Goal: Task Accomplishment & Management: Use online tool/utility

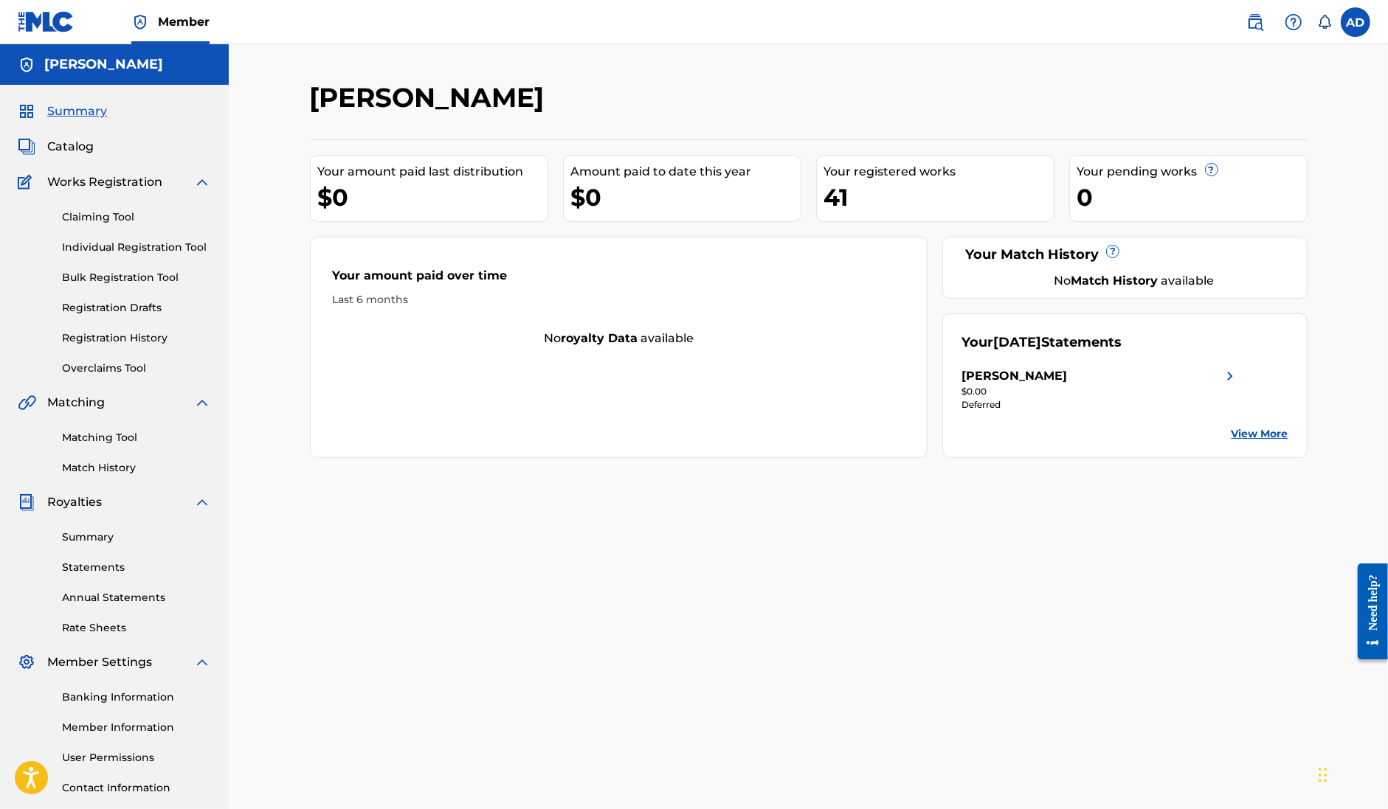
click at [93, 212] on link "Claiming Tool" at bounding box center [136, 216] width 149 height 15
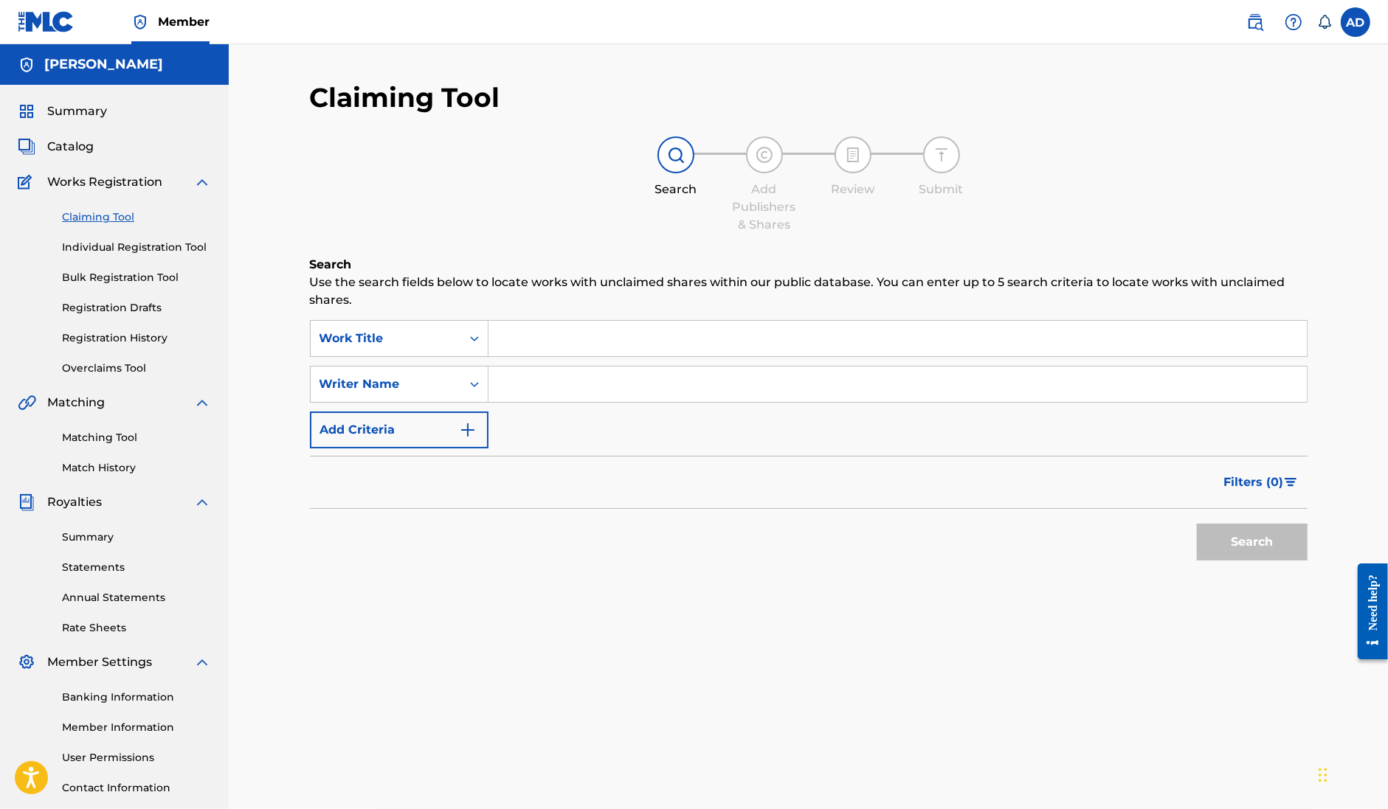
click at [668, 389] on input "Search Form" at bounding box center [897, 384] width 818 height 35
click at [543, 343] on input "Search Form" at bounding box center [897, 338] width 818 height 35
click at [539, 378] on input "Search Form" at bounding box center [897, 384] width 818 height 35
click at [544, 336] on input "Search Form" at bounding box center [897, 338] width 818 height 35
click at [540, 366] on div "Search Form" at bounding box center [897, 384] width 819 height 37
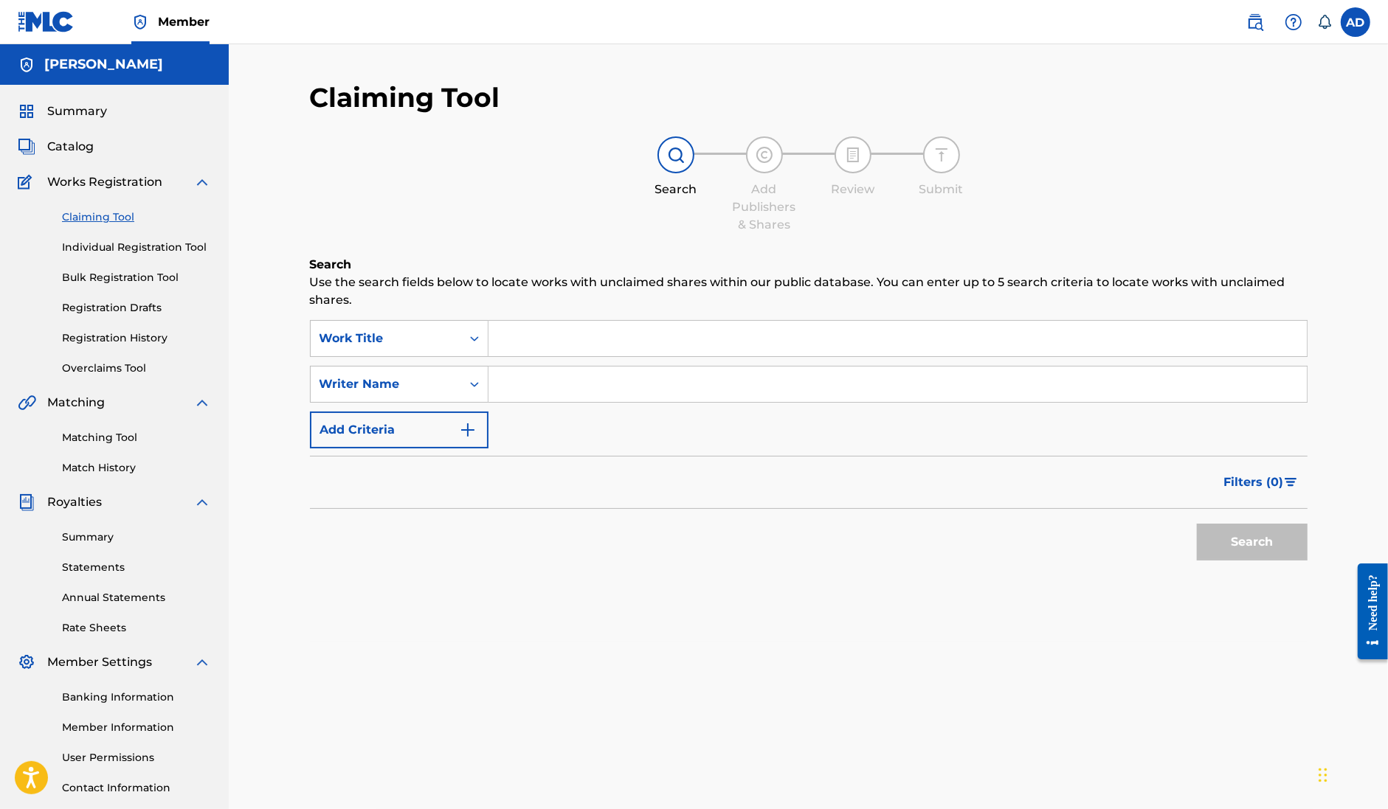
click at [533, 364] on div "SearchWithCriteria158820bb-9d56-4f0f-851d-9c2b833affe6 Work Title SearchWithCri…" at bounding box center [808, 384] width 997 height 128
click at [533, 378] on input "Search Form" at bounding box center [897, 384] width 818 height 35
click at [533, 350] on input "Search Form" at bounding box center [897, 338] width 818 height 35
click at [533, 378] on input "Search Form" at bounding box center [897, 384] width 818 height 35
click at [527, 344] on input "Search Form" at bounding box center [897, 338] width 818 height 35
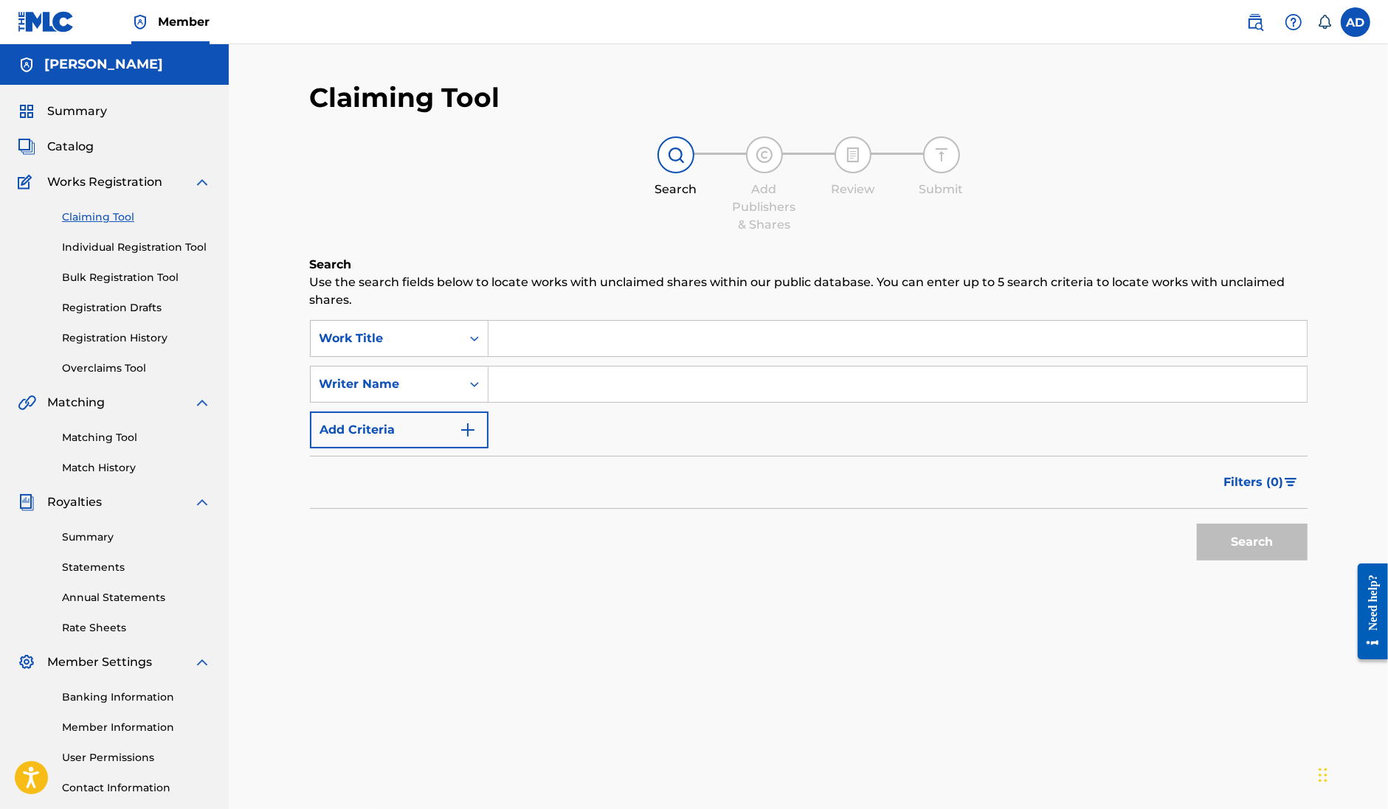
click at [525, 380] on input "Search Form" at bounding box center [897, 384] width 818 height 35
type input "[PERSON_NAME]"
click at [1278, 544] on button "Search" at bounding box center [1251, 542] width 111 height 37
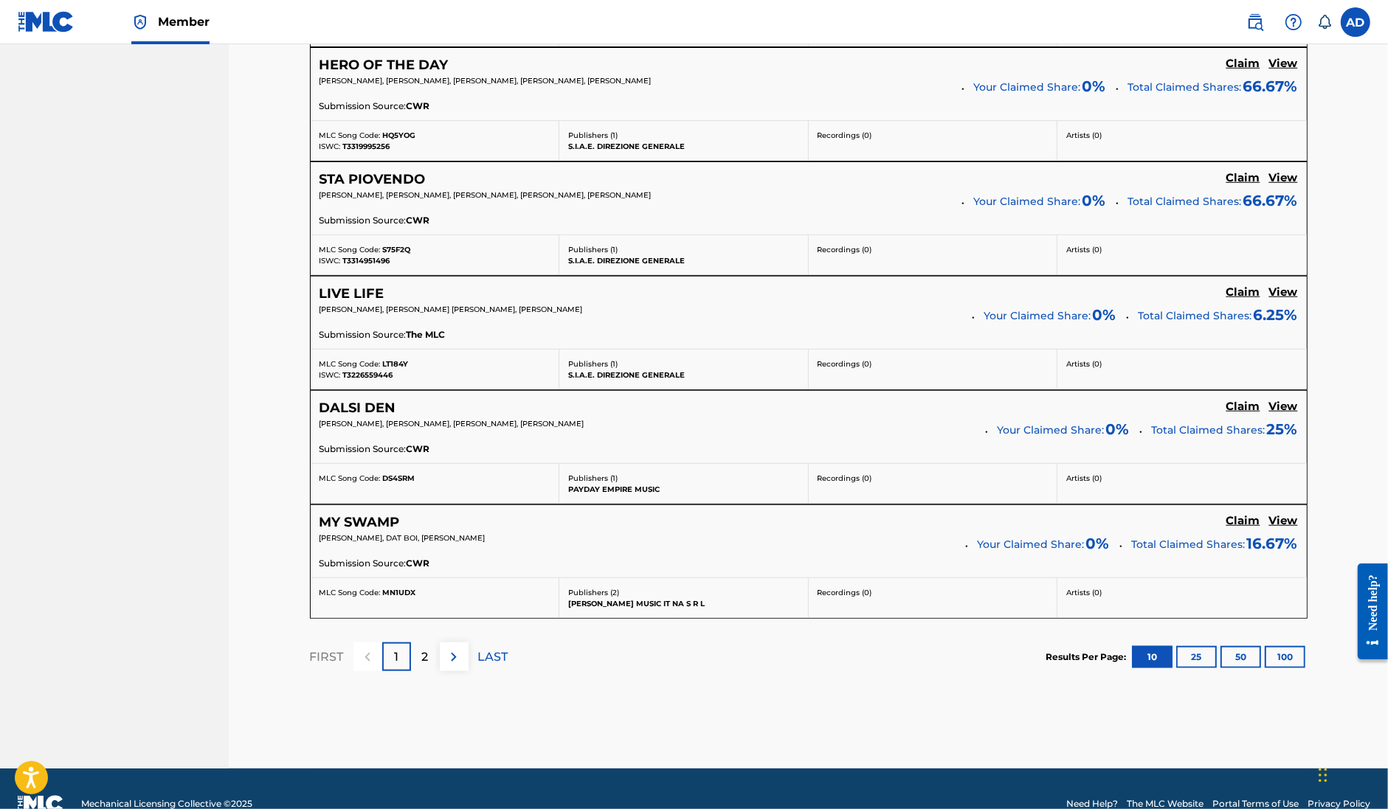
scroll to position [1107, 0]
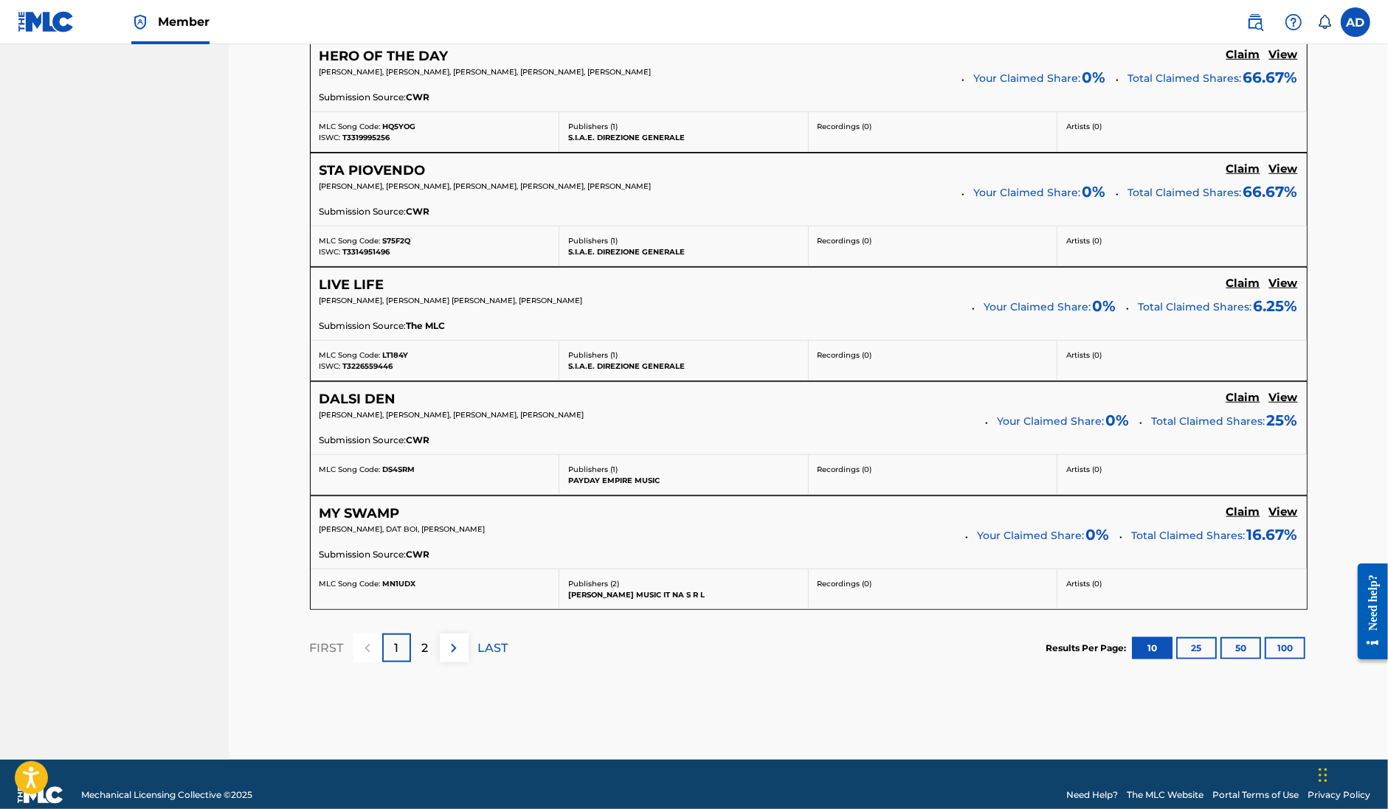
click at [474, 186] on span "[PERSON_NAME], [PERSON_NAME], [PERSON_NAME], [PERSON_NAME], [PERSON_NAME]" at bounding box center [485, 186] width 332 height 10
click at [1281, 171] on h5 "View" at bounding box center [1283, 169] width 29 height 14
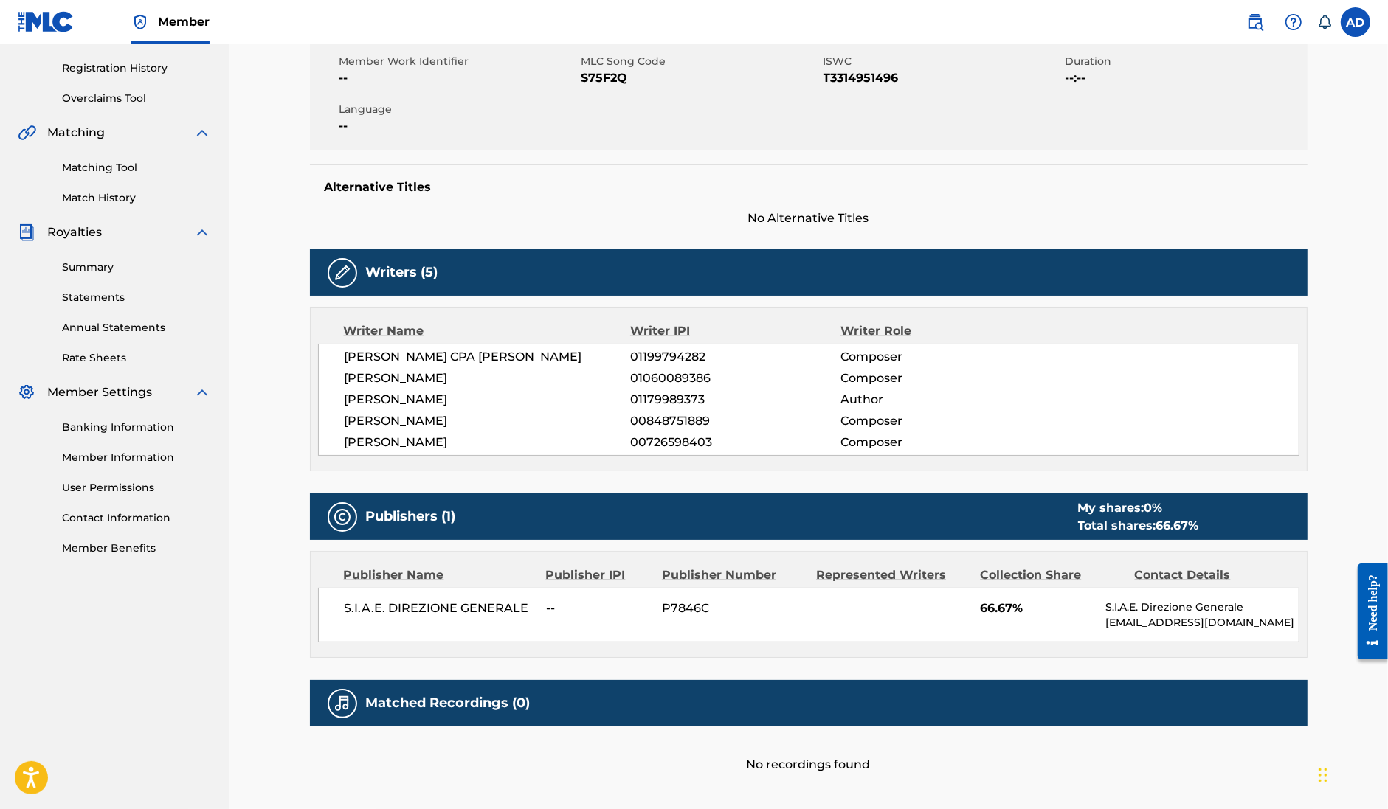
scroll to position [277, 0]
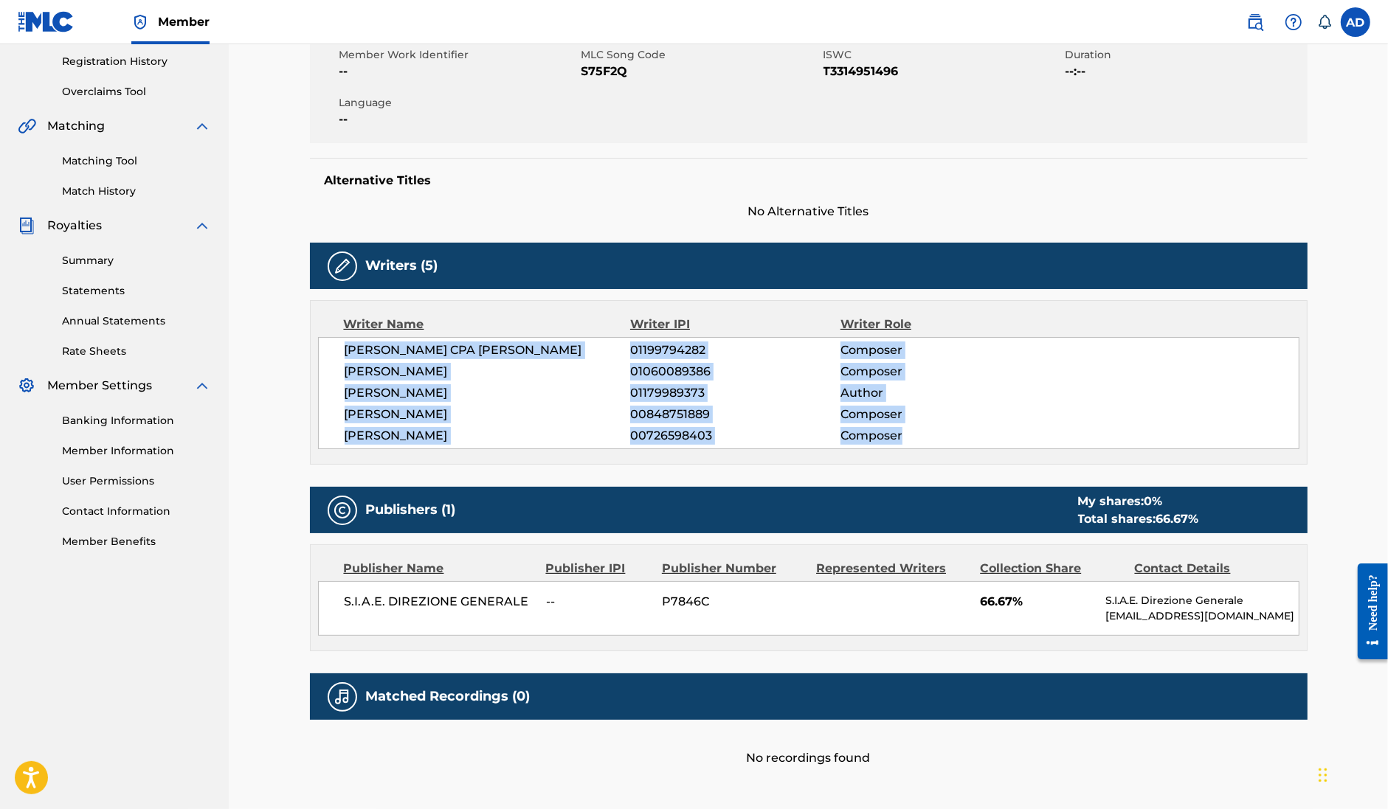
drag, startPoint x: 918, startPoint y: 456, endPoint x: 344, endPoint y: 340, distance: 586.2
click at [344, 340] on div "[PERSON_NAME] CPA [PERSON_NAME] 01199794282 Composer [PERSON_NAME] 01060089386 …" at bounding box center [808, 393] width 981 height 112
copy div "[PERSON_NAME] CPA [PERSON_NAME] 01199794282 Composer [PERSON_NAME] 01060089386 …"
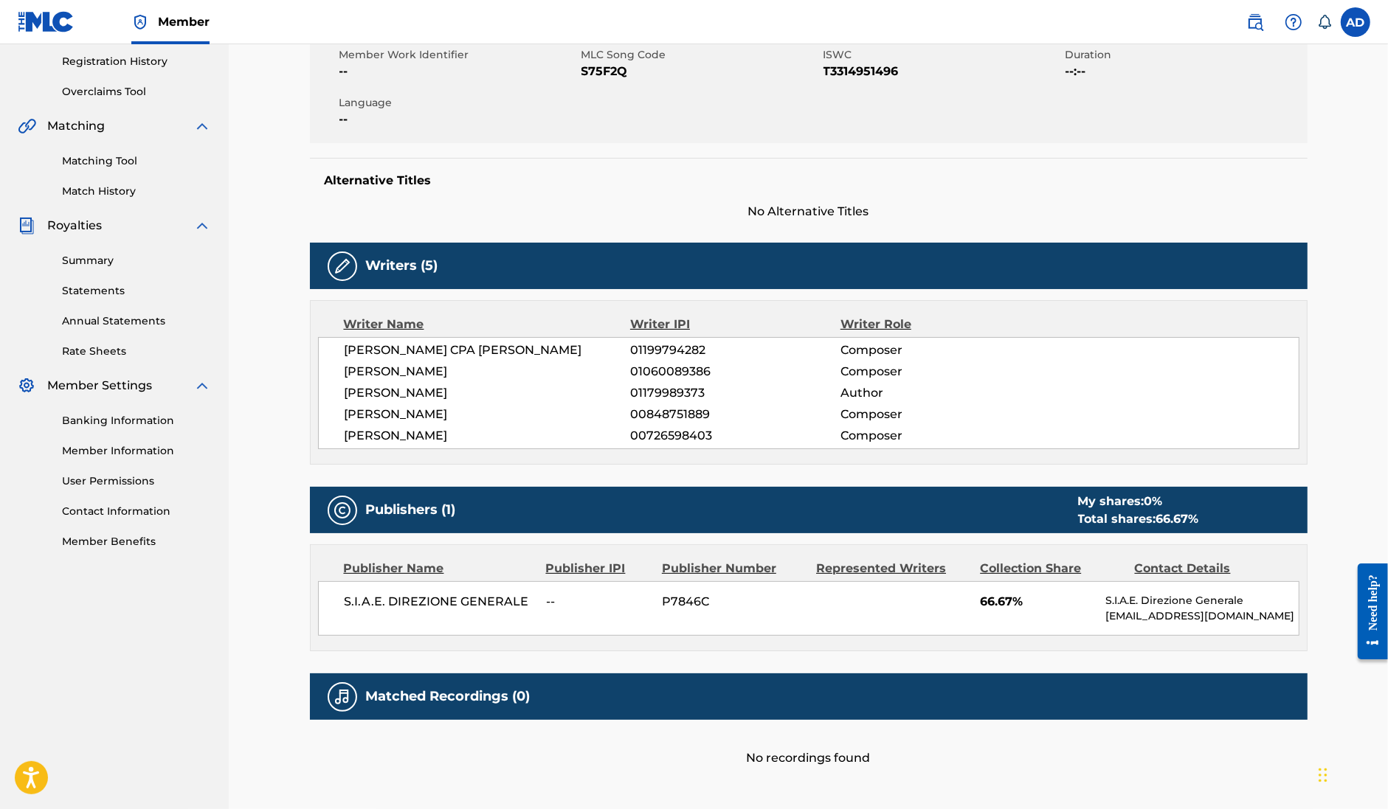
click at [1359, 212] on div "< Back to results Claim shares on this work Last Edited: [DATE] Source: CWR STA…" at bounding box center [808, 297] width 1159 height 1059
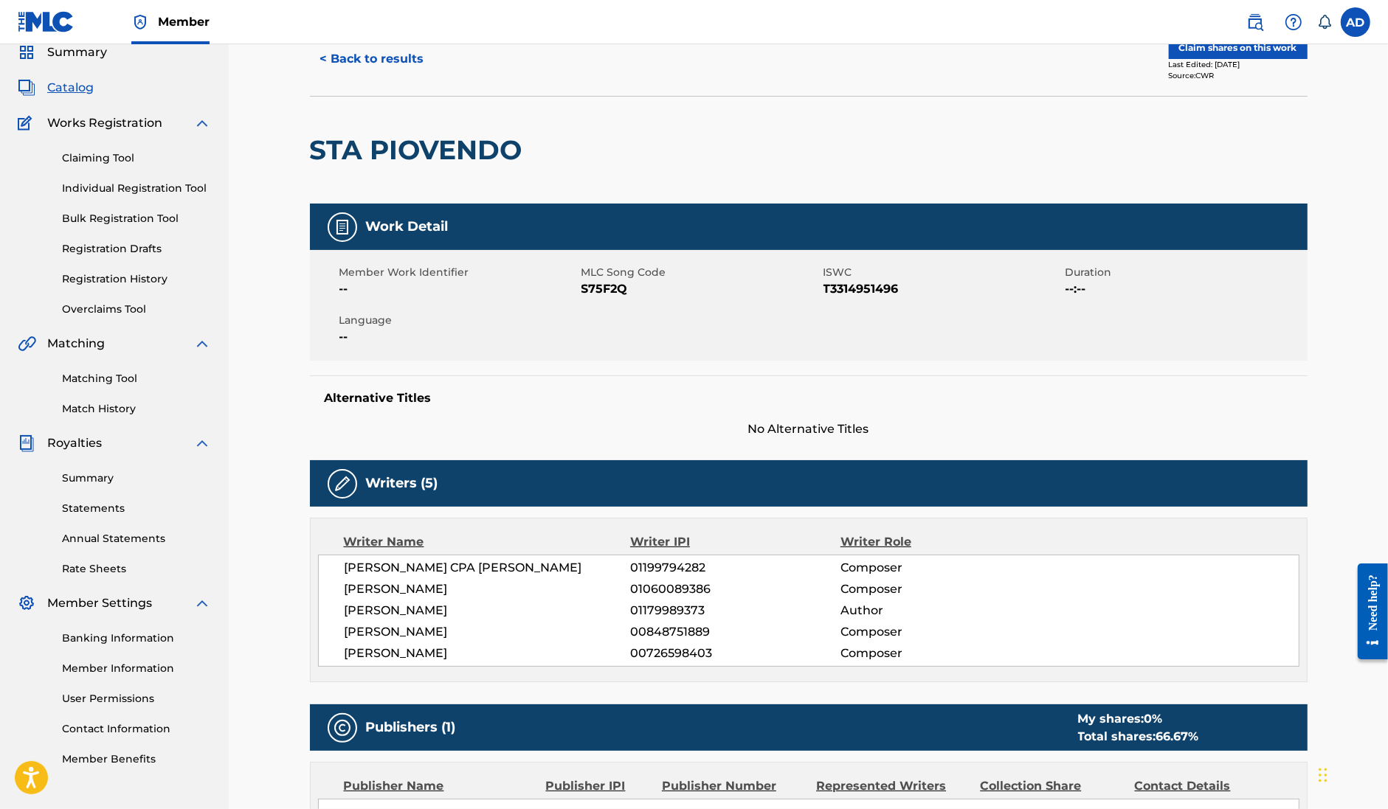
scroll to position [0, 0]
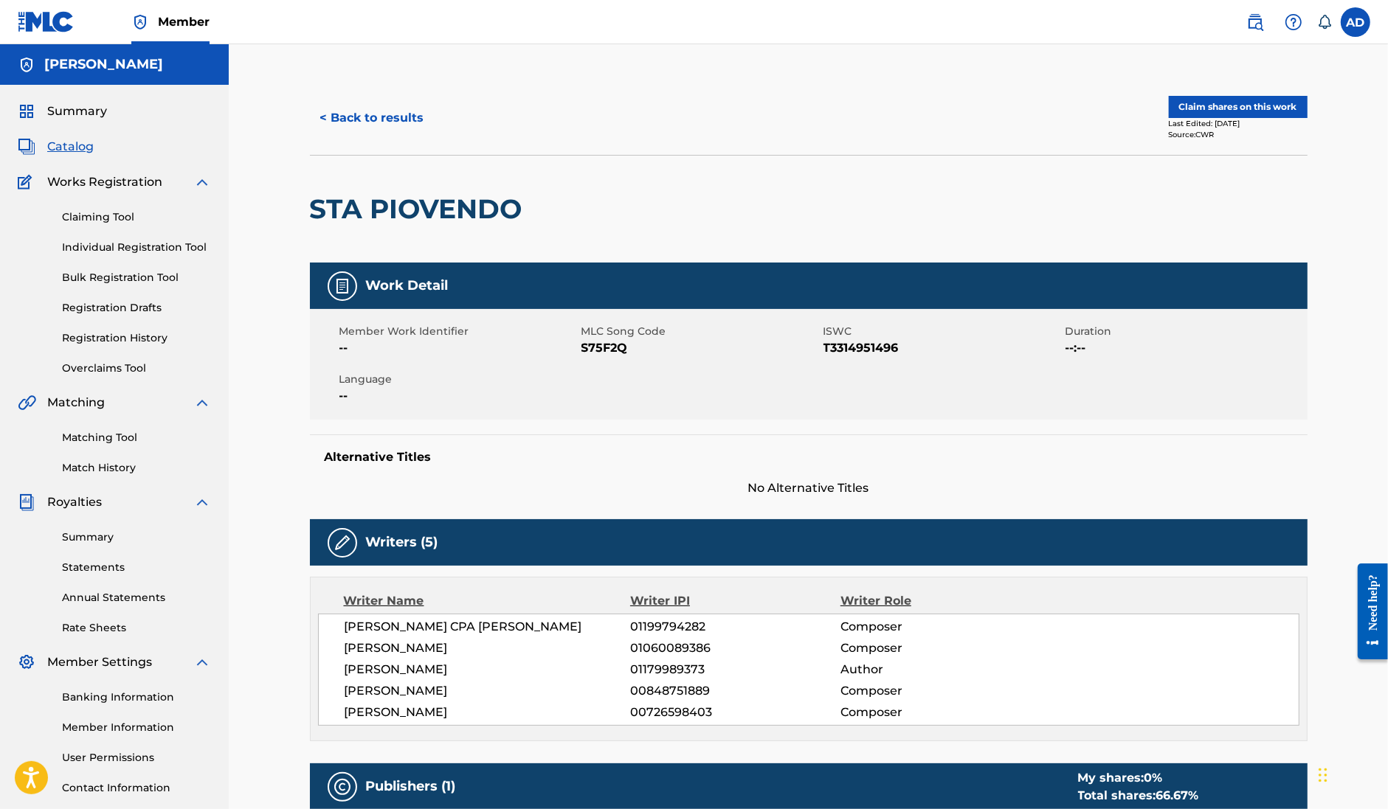
scroll to position [1048, 0]
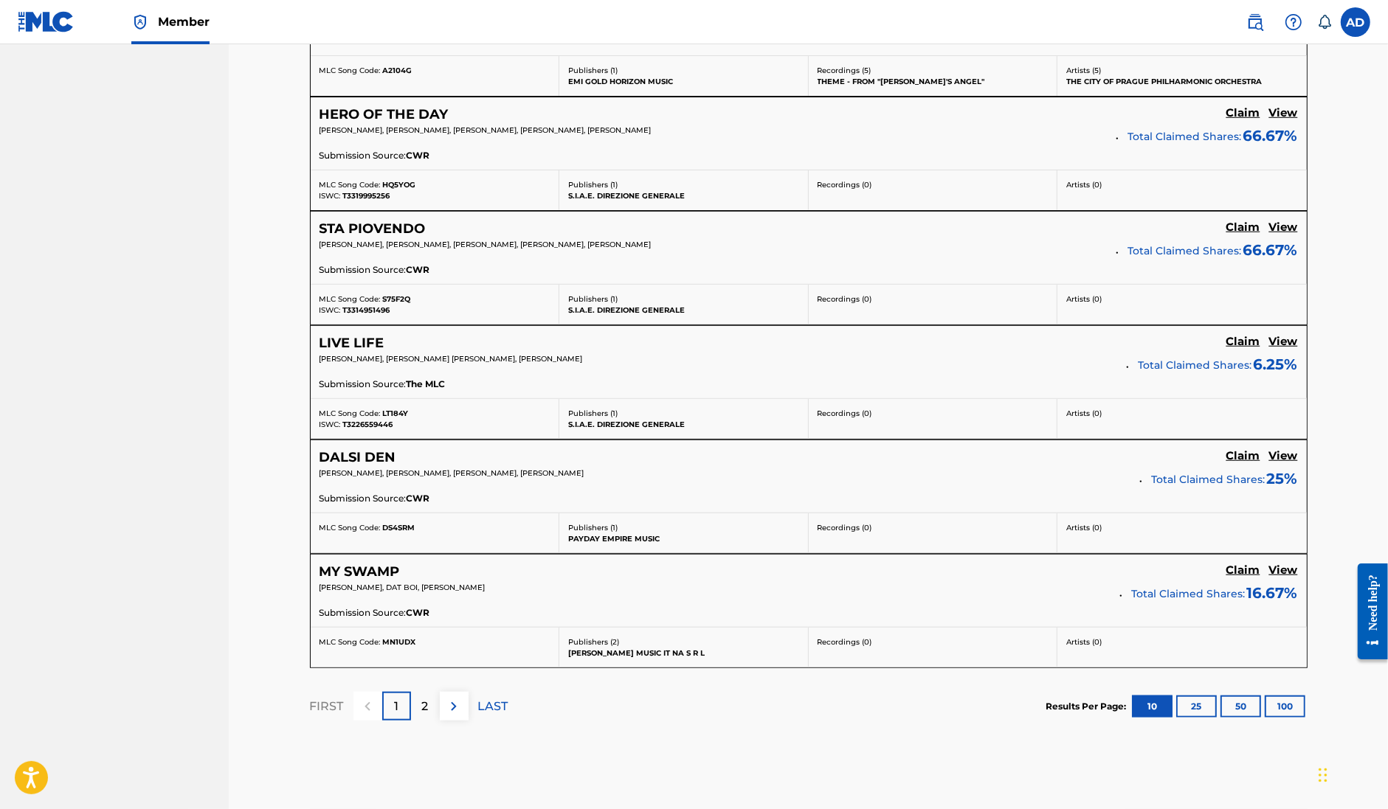
click at [425, 716] on p "2" at bounding box center [425, 707] width 7 height 18
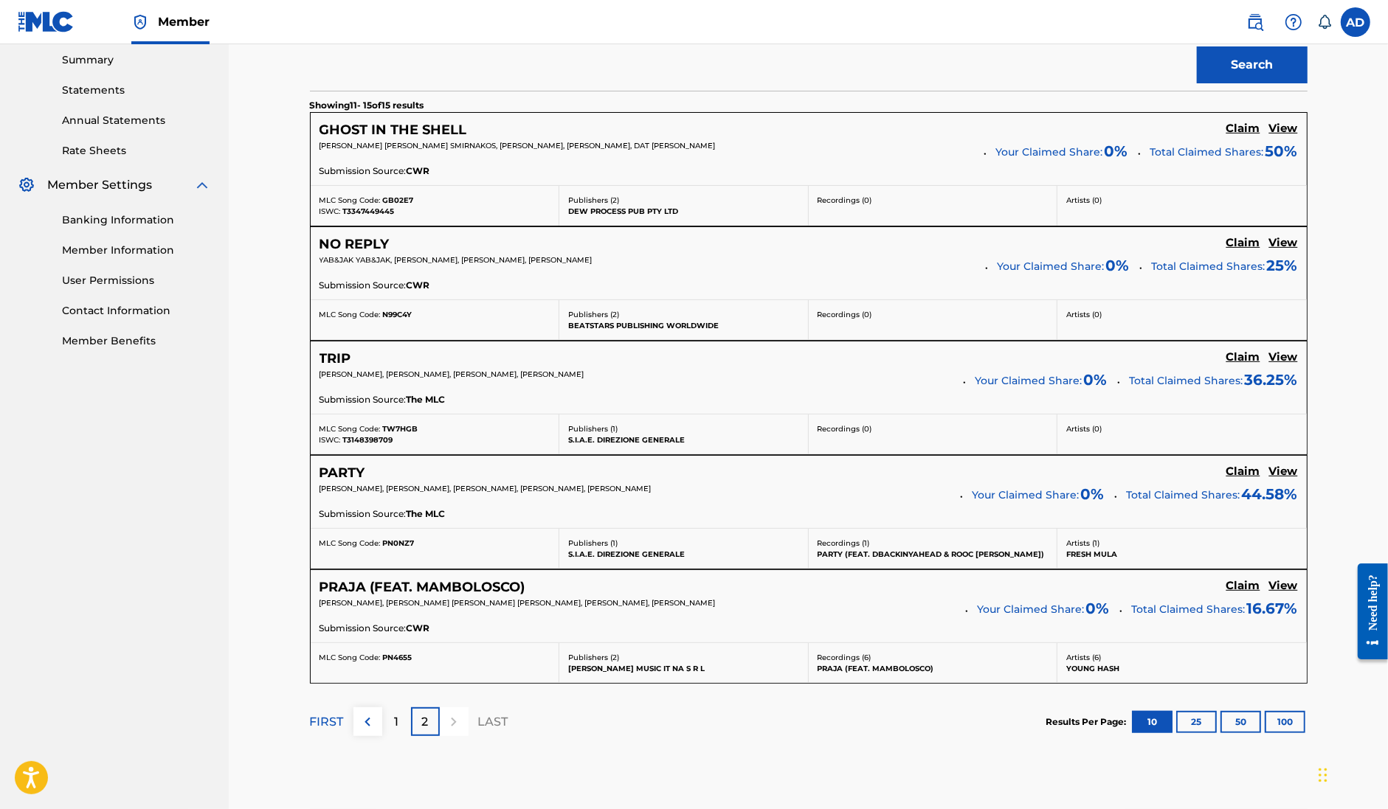
scroll to position [483, 0]
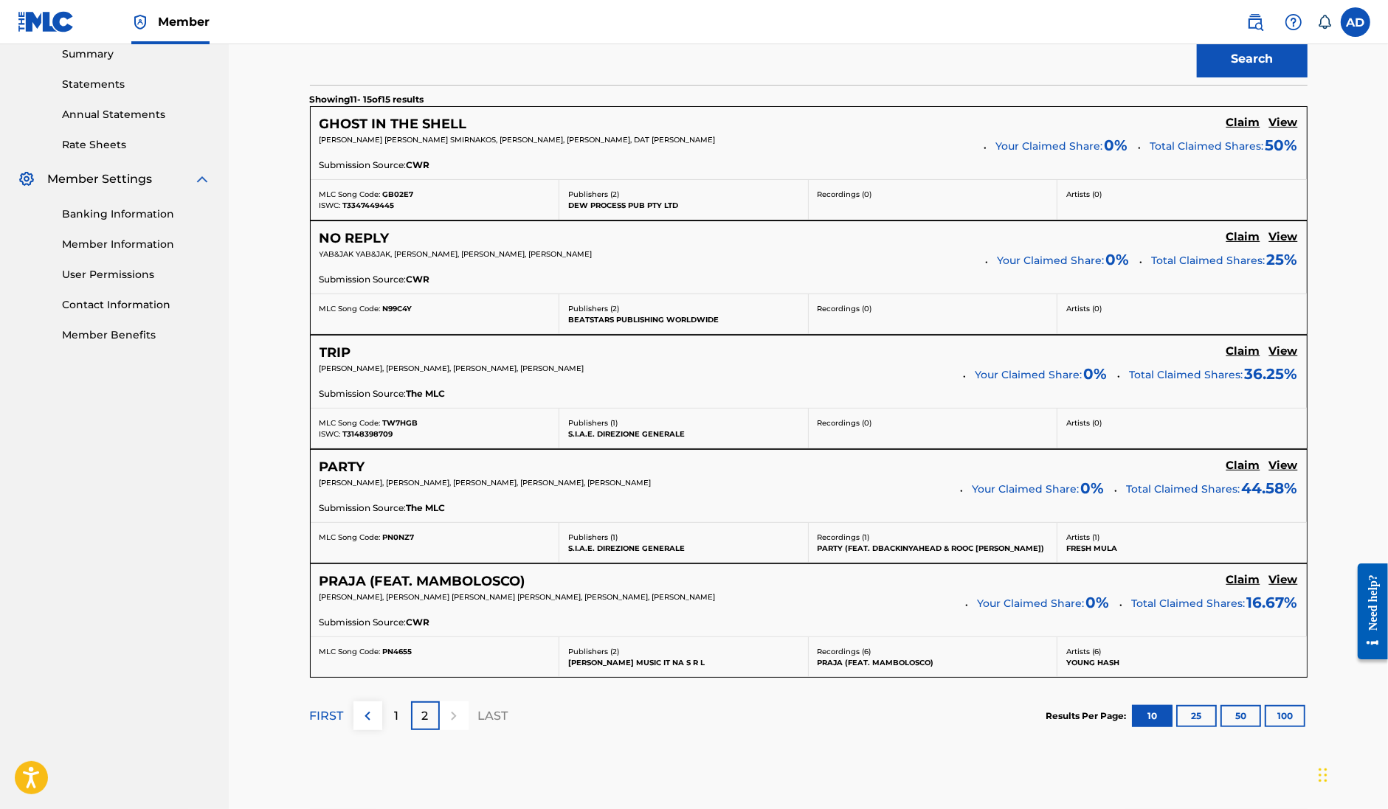
click at [394, 716] on p "1" at bounding box center [396, 716] width 4 height 18
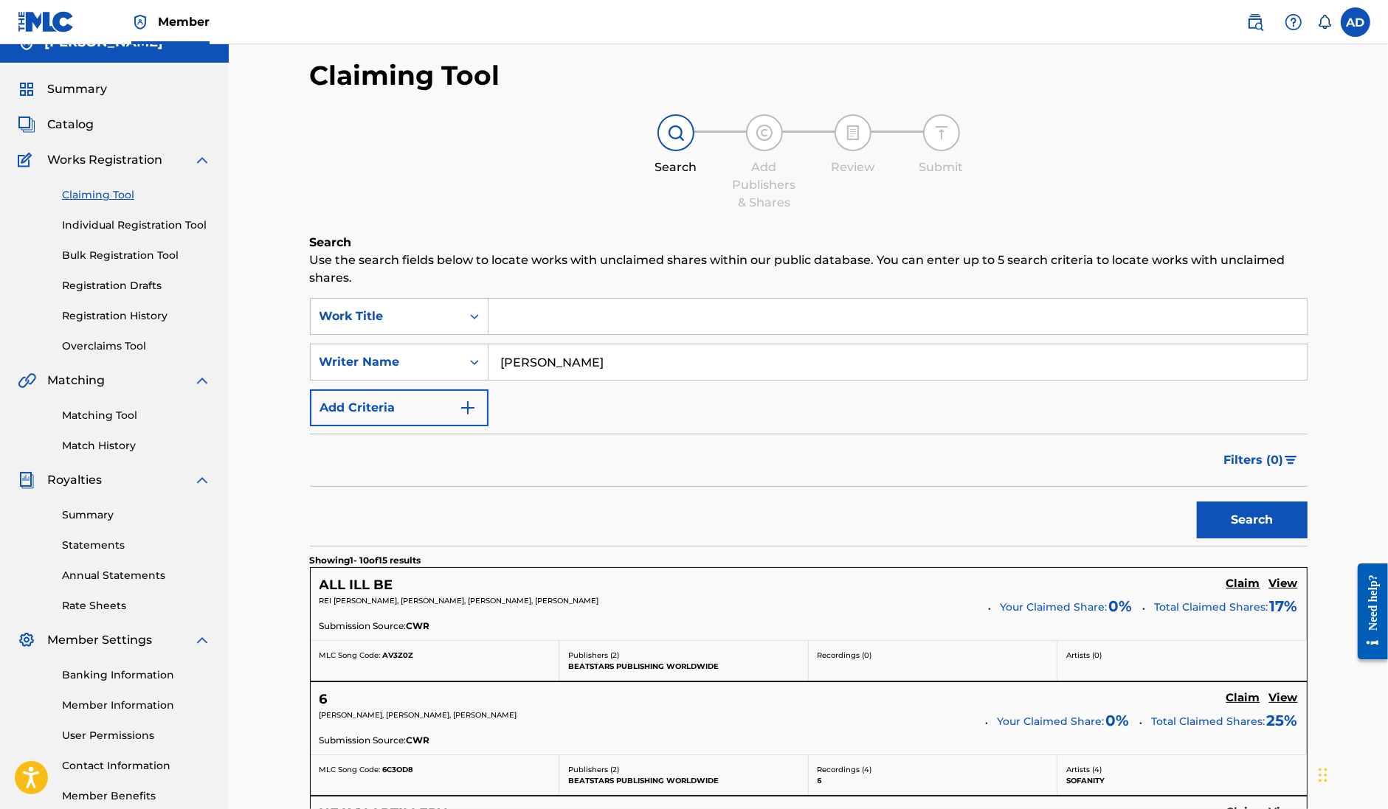
scroll to position [0, 0]
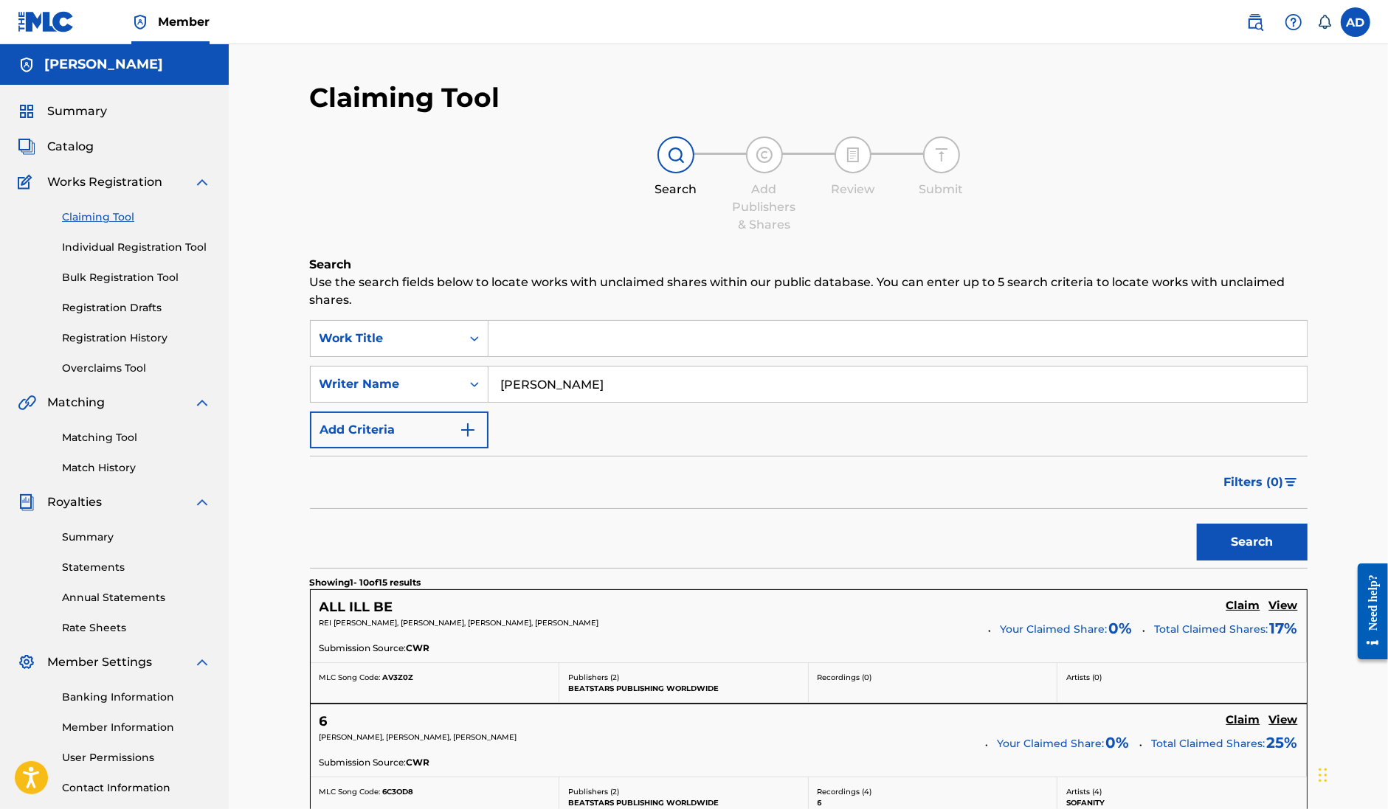
click at [127, 370] on link "Overclaims Tool" at bounding box center [136, 368] width 149 height 15
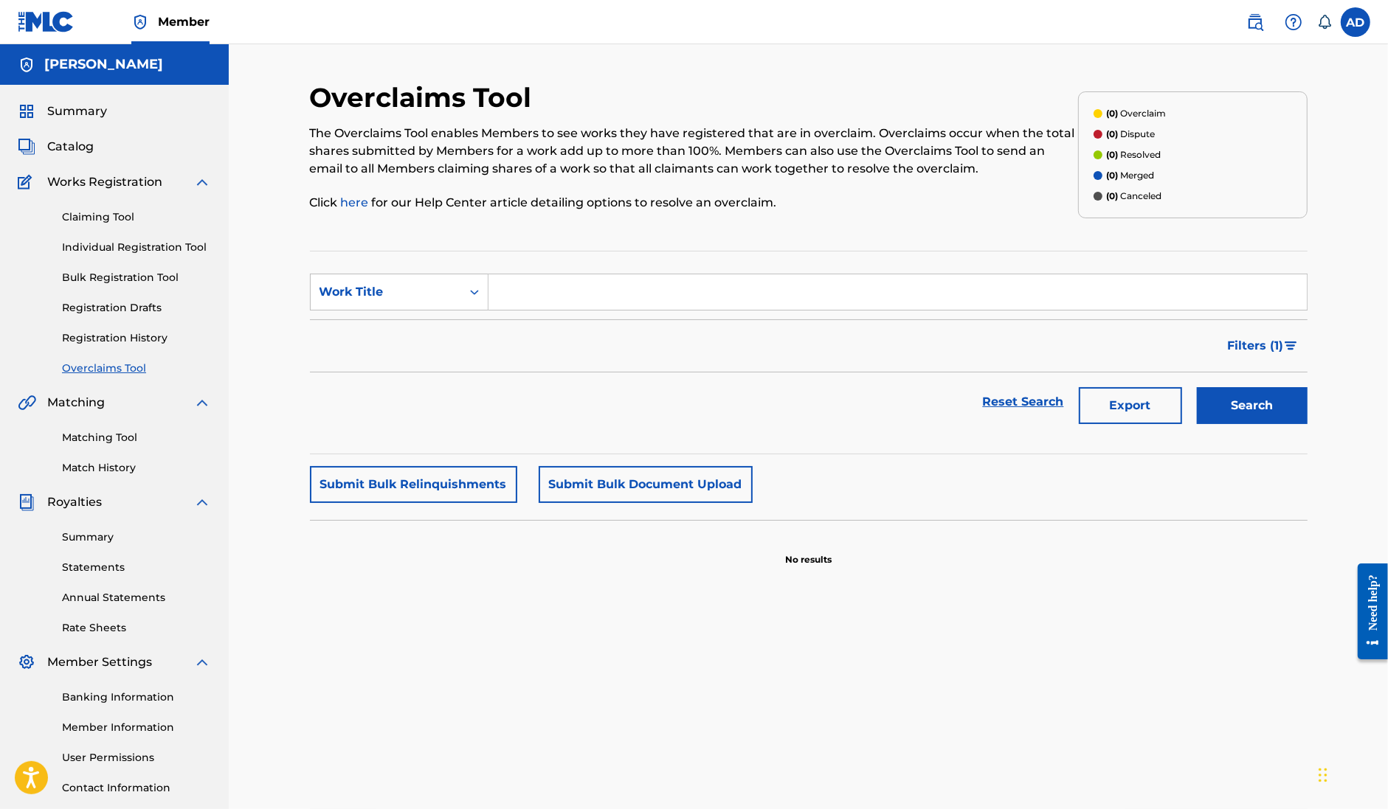
click at [150, 329] on div "Claiming Tool Individual Registration Tool Bulk Registration Tool Registration …" at bounding box center [114, 283] width 193 height 185
click at [150, 330] on link "Registration History" at bounding box center [136, 337] width 149 height 15
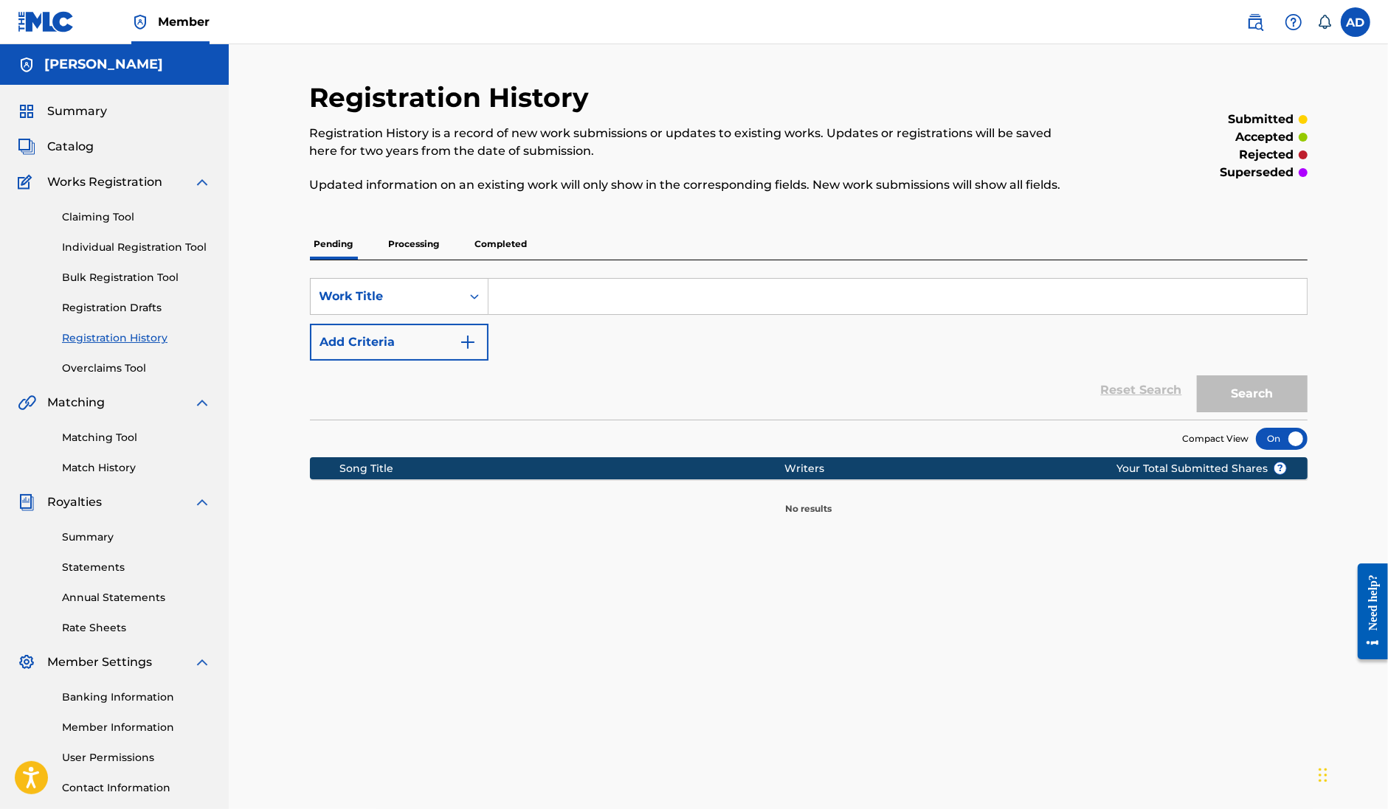
click at [126, 301] on link "Registration Drafts" at bounding box center [136, 307] width 149 height 15
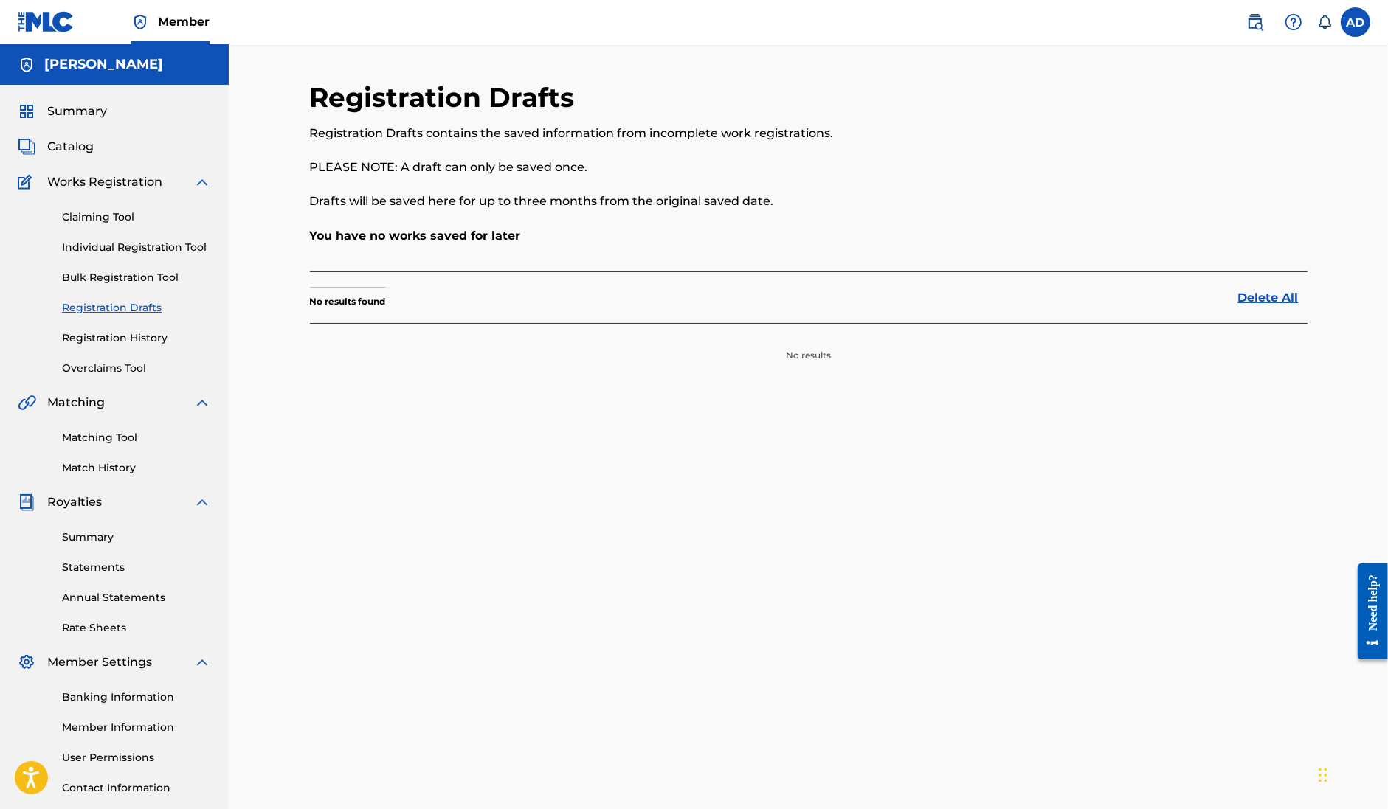
click at [128, 280] on link "Bulk Registration Tool" at bounding box center [136, 277] width 149 height 15
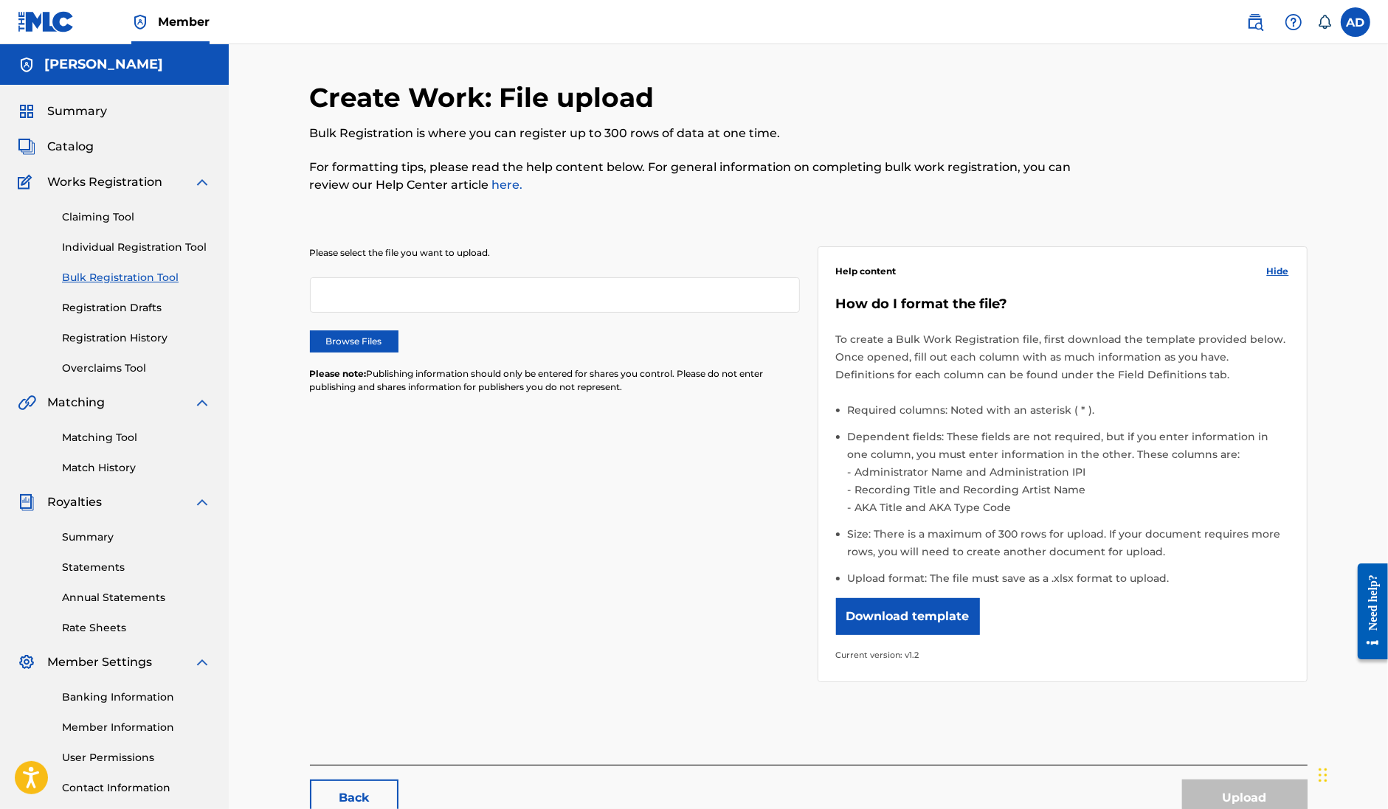
click at [133, 247] on link "Individual Registration Tool" at bounding box center [136, 247] width 149 height 15
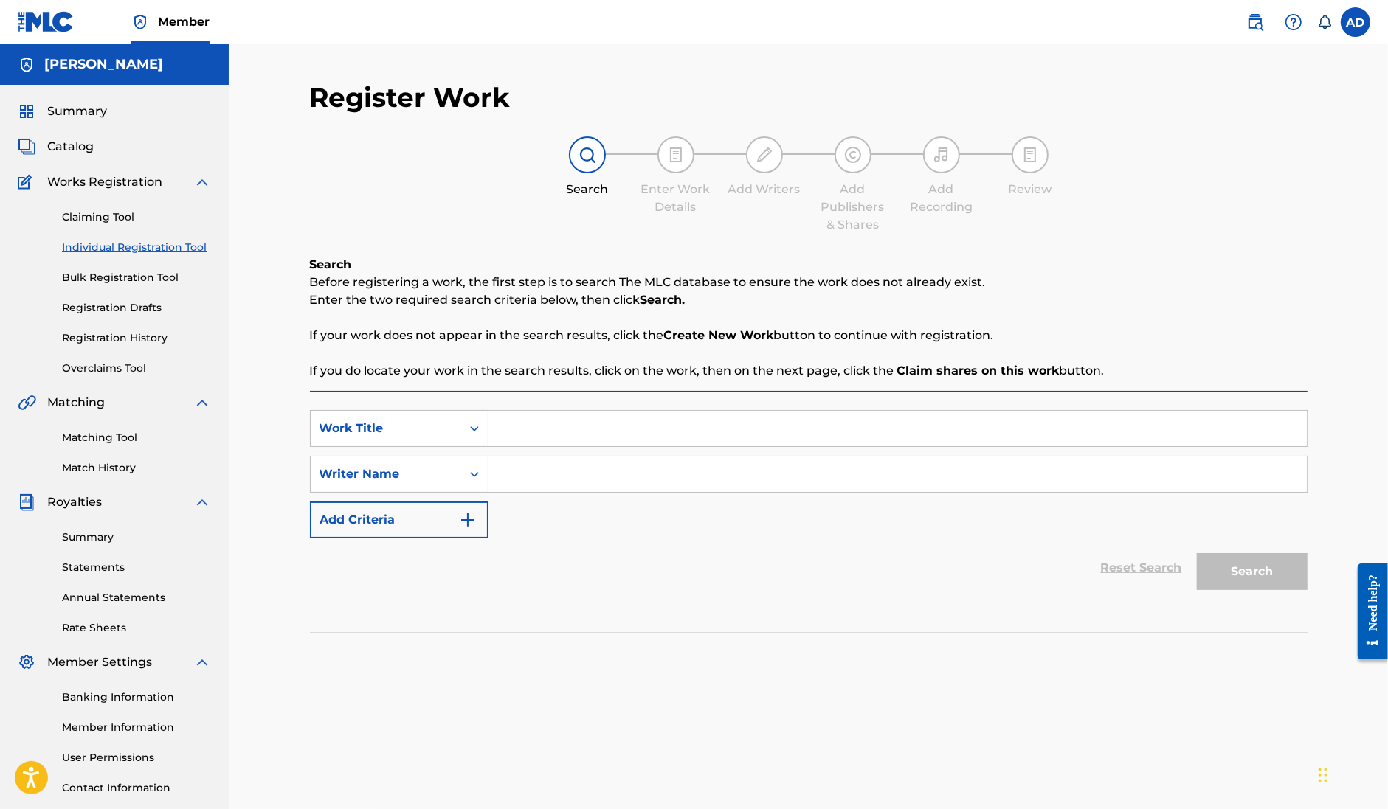
click at [136, 215] on link "Claiming Tool" at bounding box center [136, 216] width 149 height 15
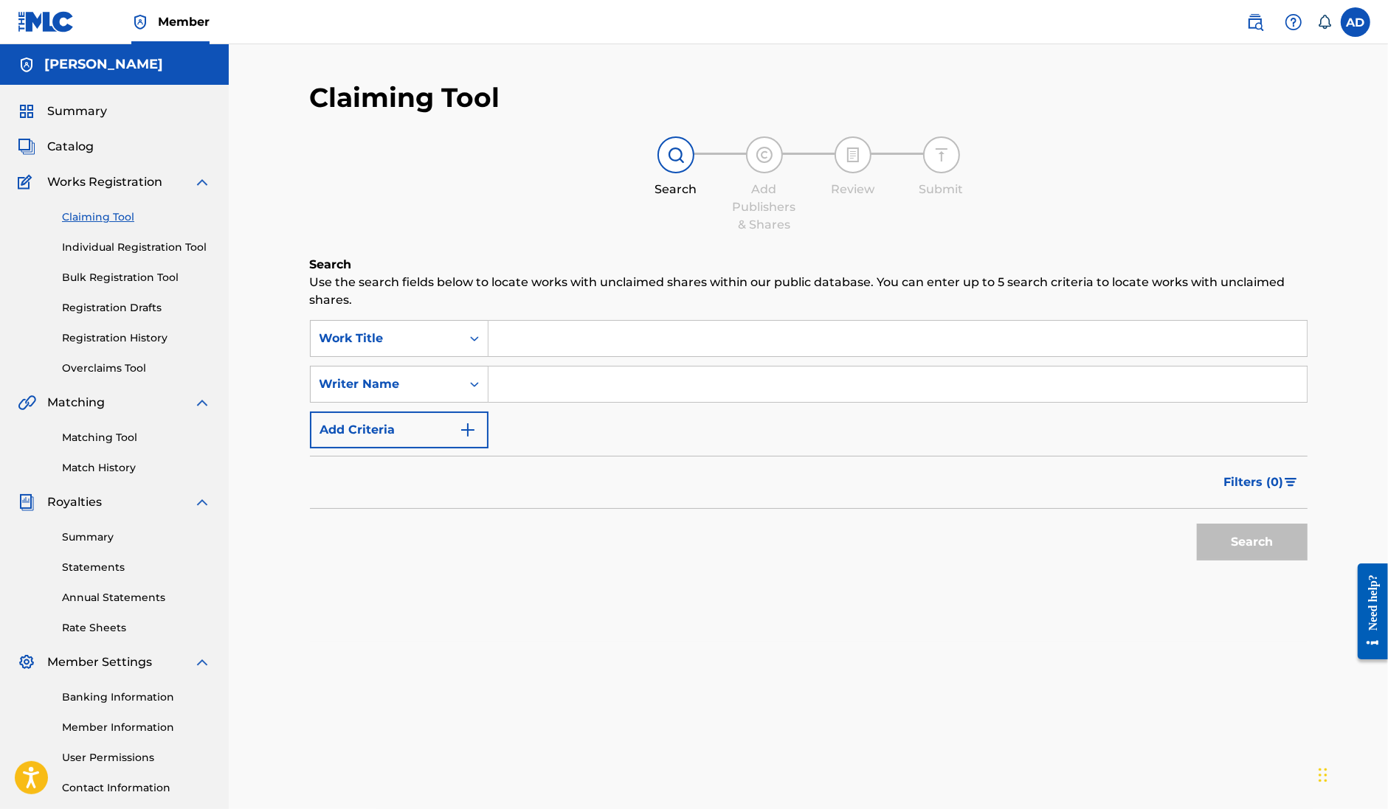
click at [98, 160] on div "Summary Catalog Works Registration Claiming Tool Individual Registration Tool B…" at bounding box center [114, 464] width 229 height 759
click at [90, 150] on span "Catalog" at bounding box center [70, 147] width 46 height 18
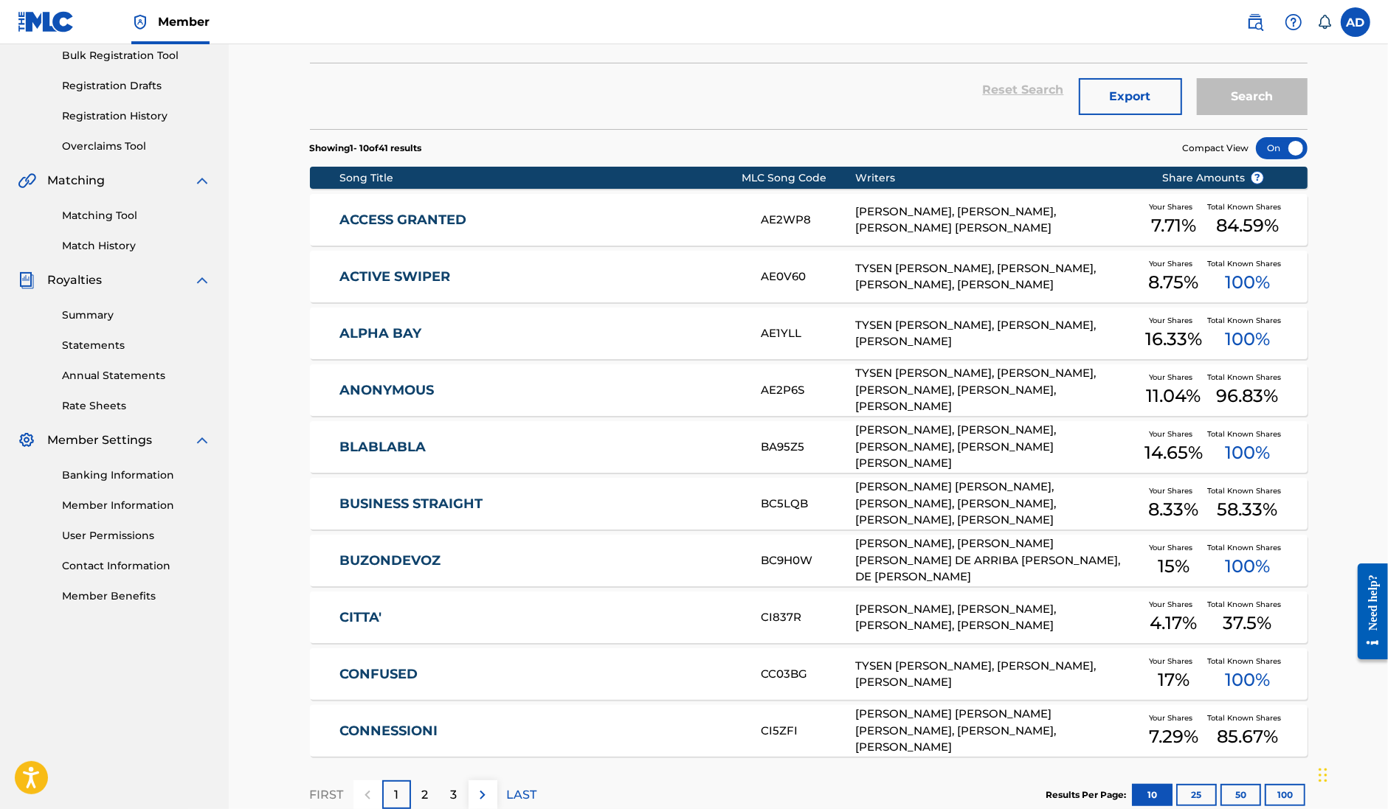
scroll to position [316, 0]
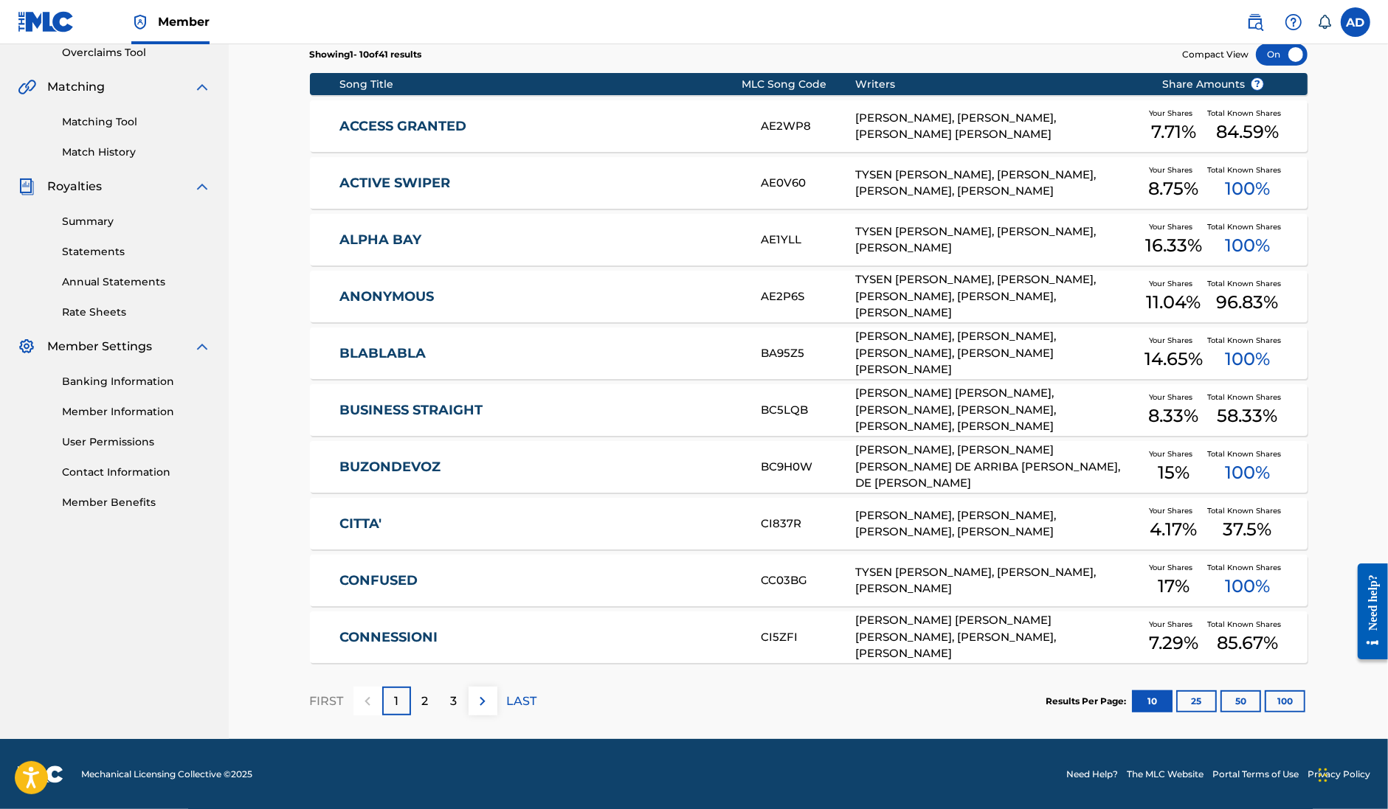
click at [418, 693] on div "2" at bounding box center [425, 701] width 29 height 29
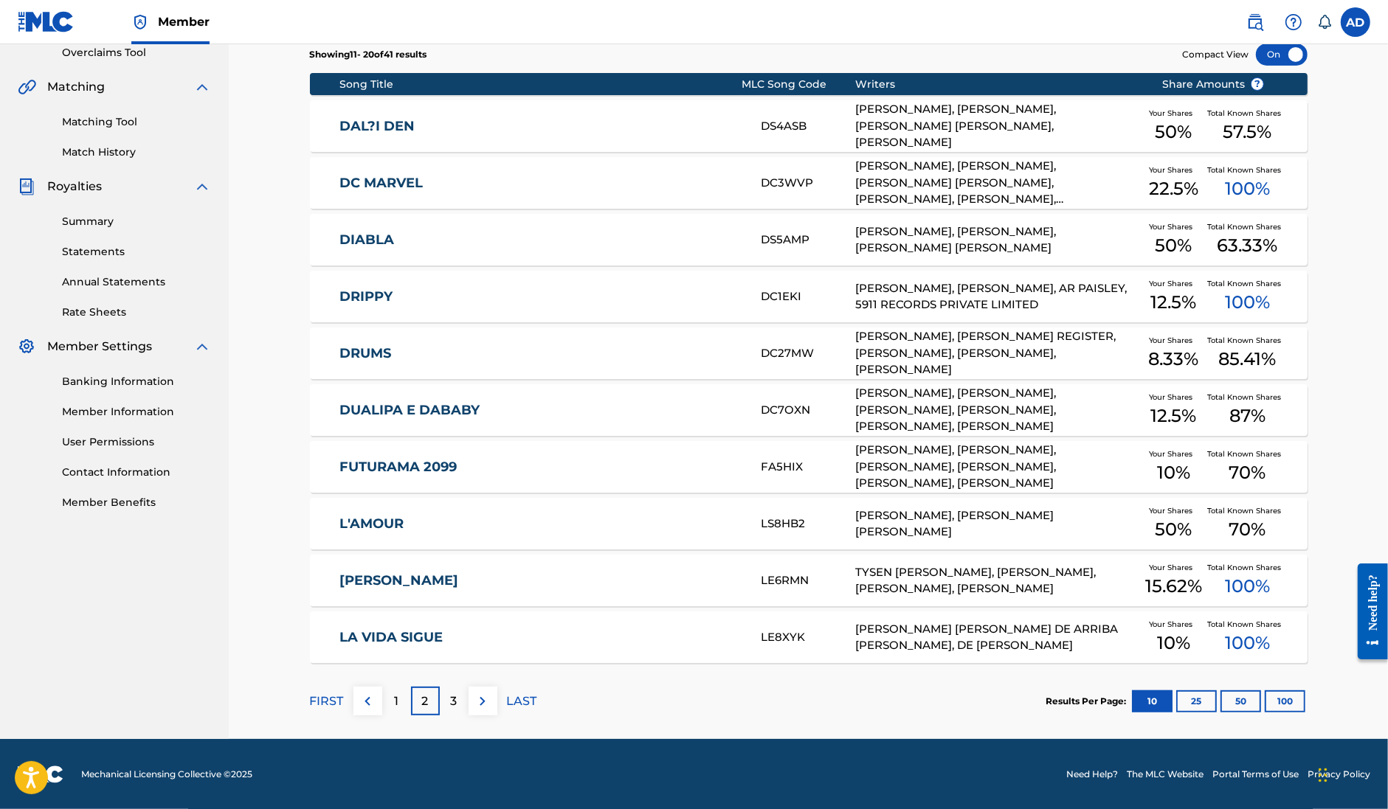
click at [452, 708] on p "3" at bounding box center [454, 702] width 7 height 18
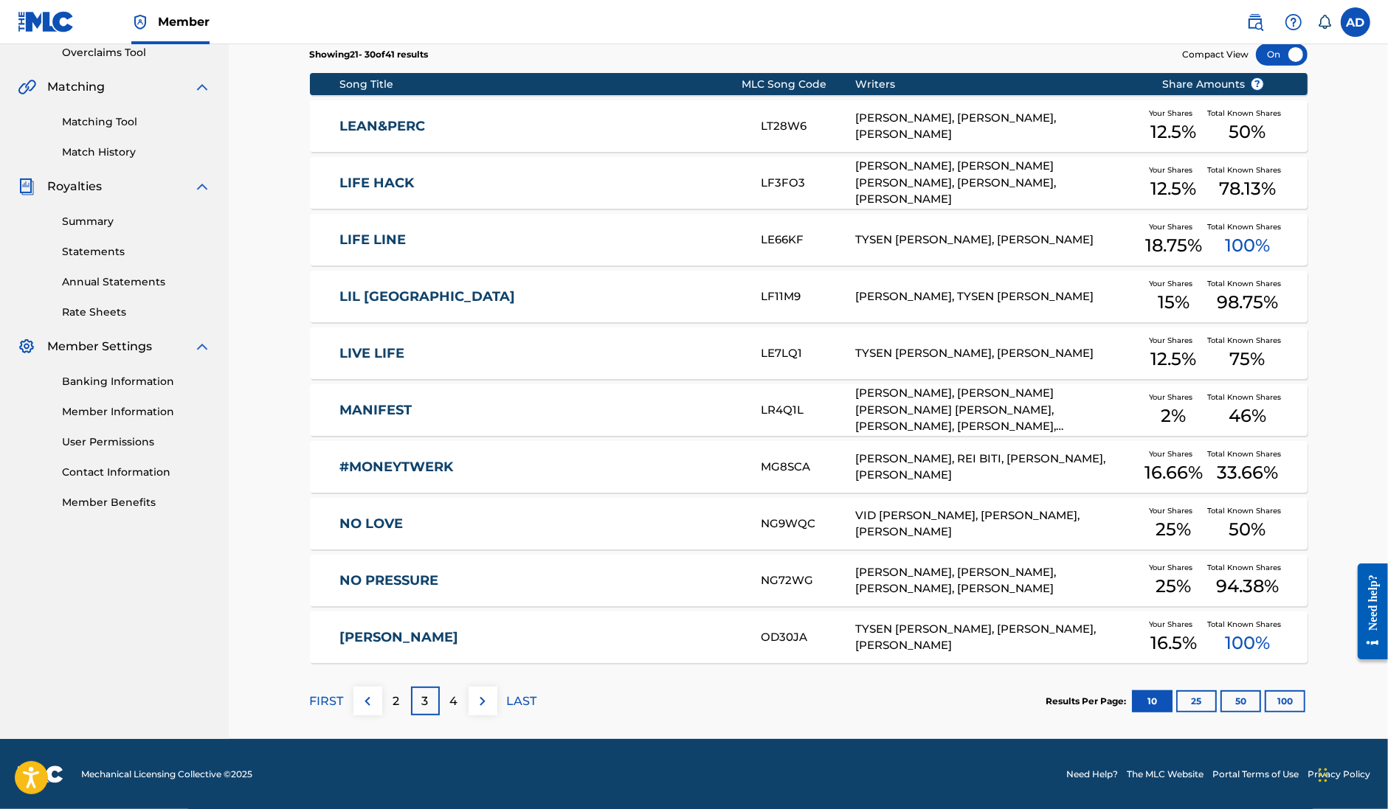
click at [455, 703] on p "4" at bounding box center [454, 702] width 8 height 18
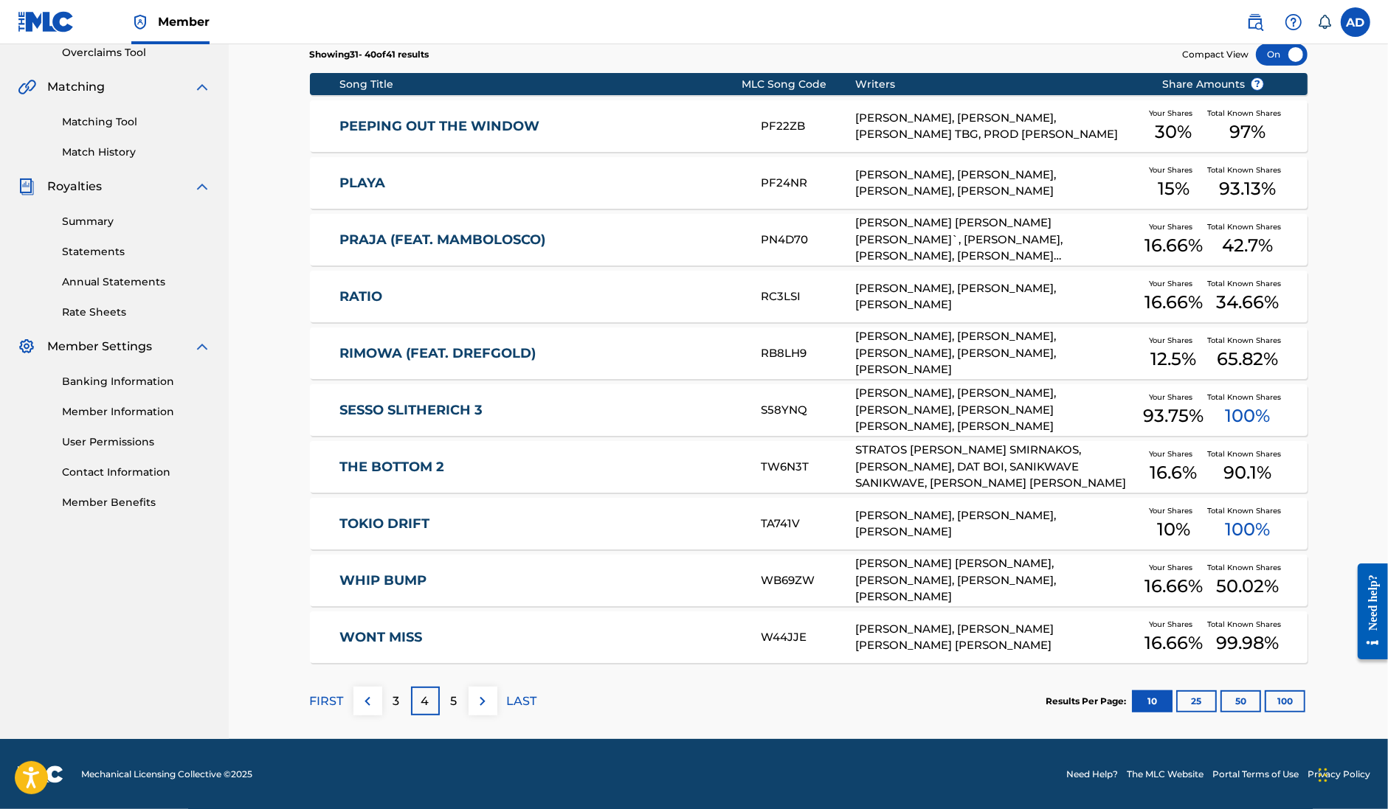
click at [454, 702] on p "5" at bounding box center [454, 702] width 7 height 18
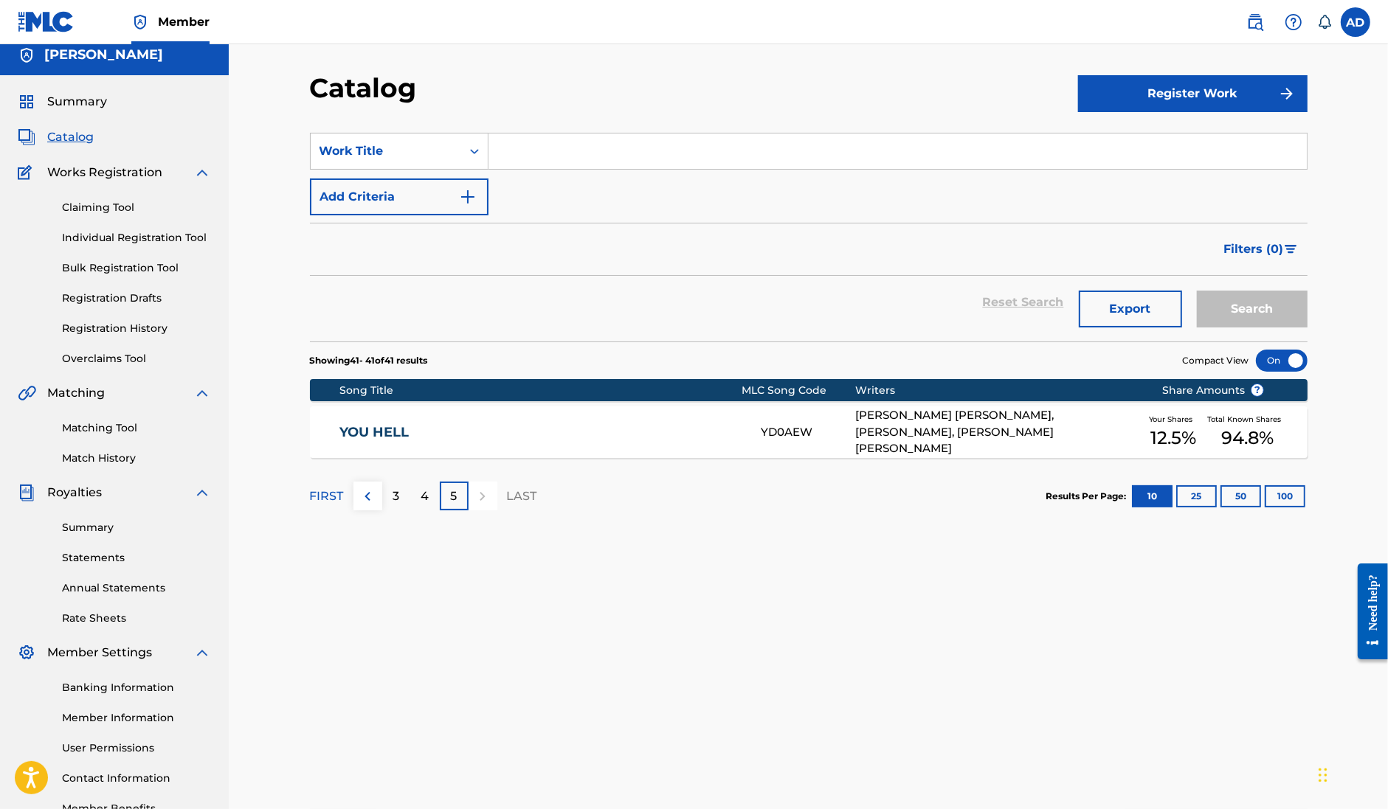
scroll to position [0, 0]
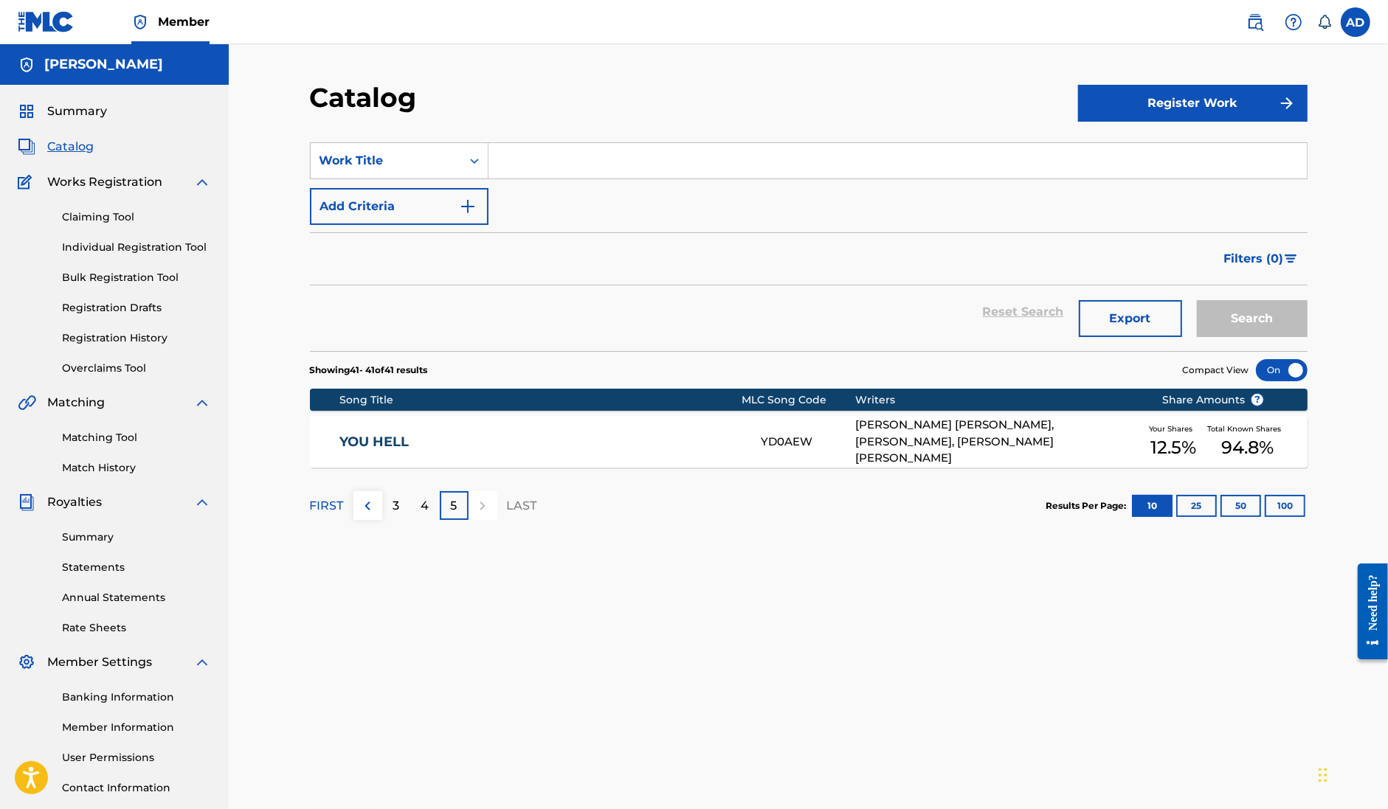
click at [108, 433] on link "Matching Tool" at bounding box center [136, 437] width 149 height 15
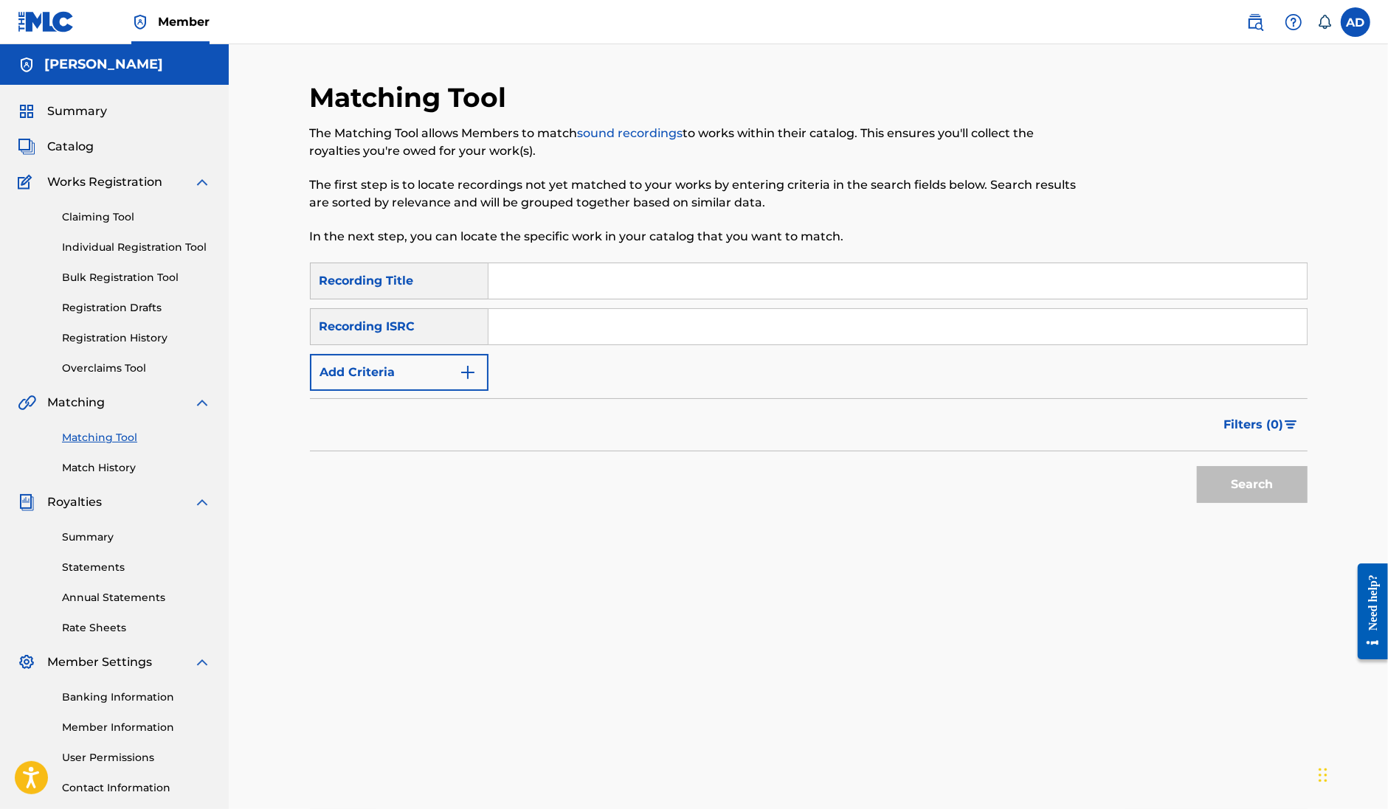
click at [129, 473] on link "Match History" at bounding box center [136, 467] width 149 height 15
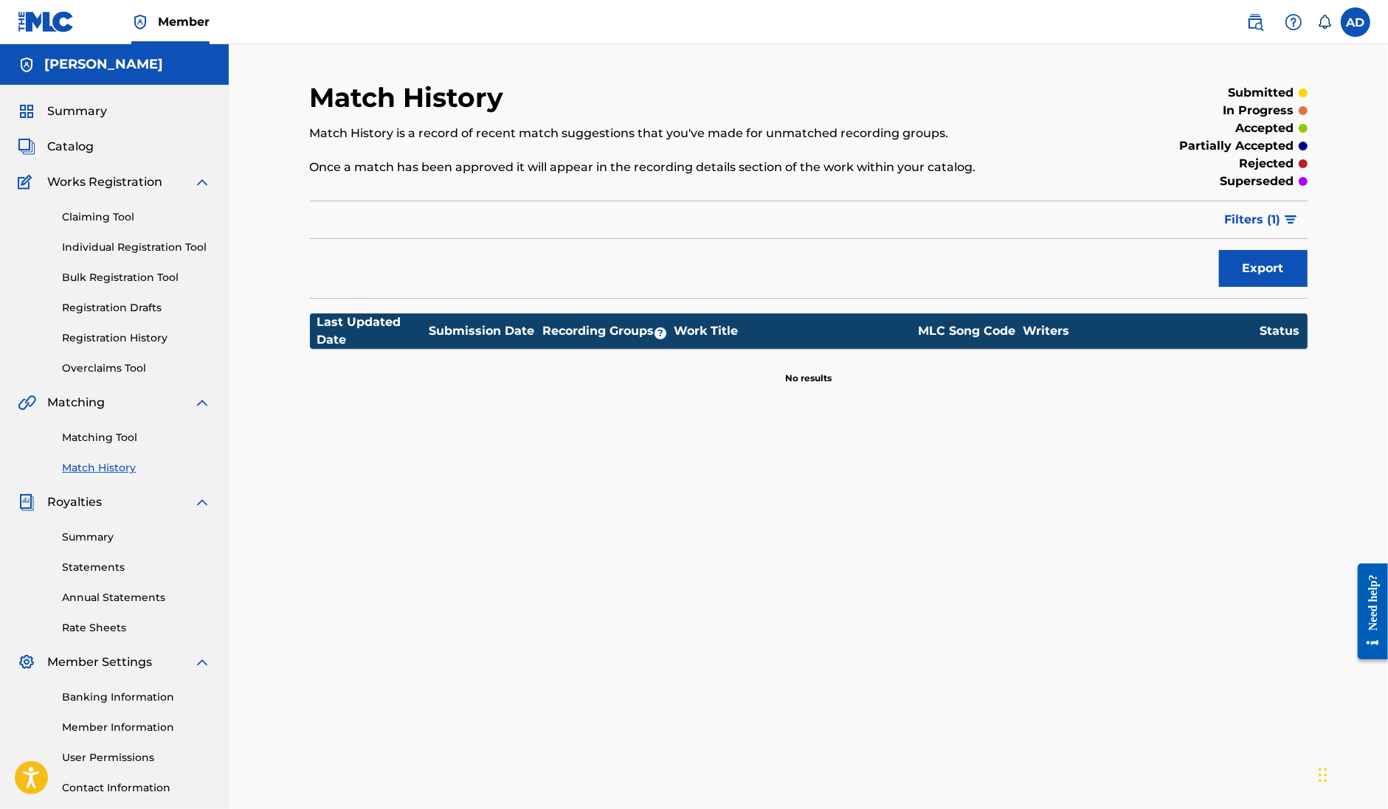
click at [144, 218] on link "Claiming Tool" at bounding box center [136, 216] width 149 height 15
